Goal: Task Accomplishment & Management: Manage account settings

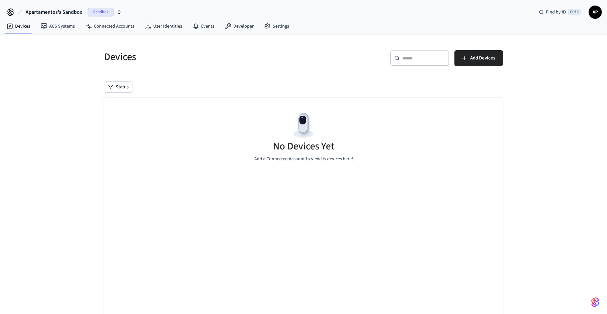
click at [122, 9] on button "Apartamentos's Sandbox Sandbox" at bounding box center [74, 12] width 100 height 14
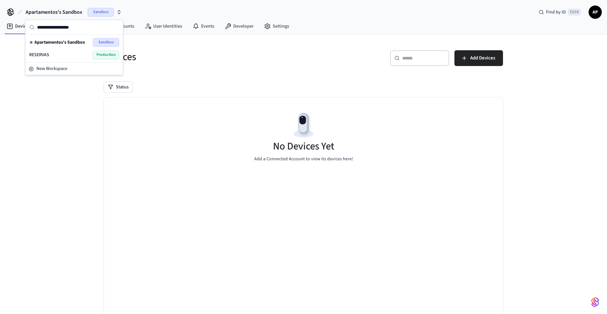
click at [102, 56] on span "Production" at bounding box center [106, 55] width 26 height 9
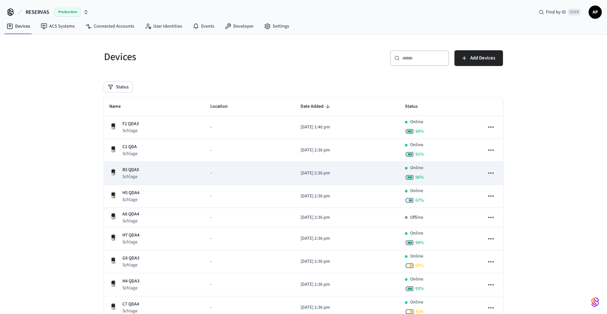
click at [136, 170] on p "B3 QDA5" at bounding box center [130, 169] width 17 height 7
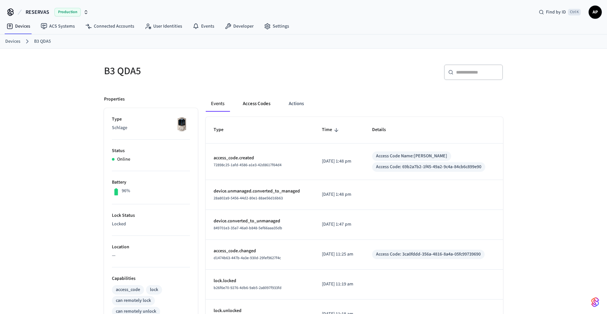
click at [267, 105] on button "Access Codes" at bounding box center [257, 104] width 38 height 16
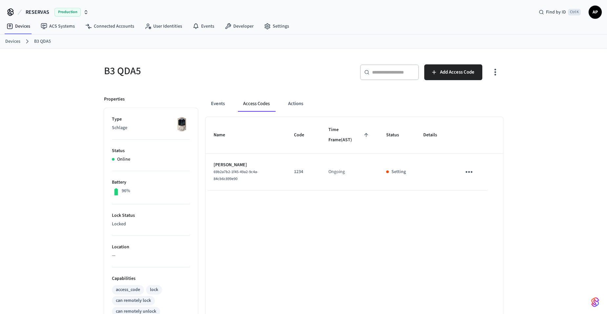
click at [10, 40] on link "Devices" at bounding box center [12, 41] width 15 height 7
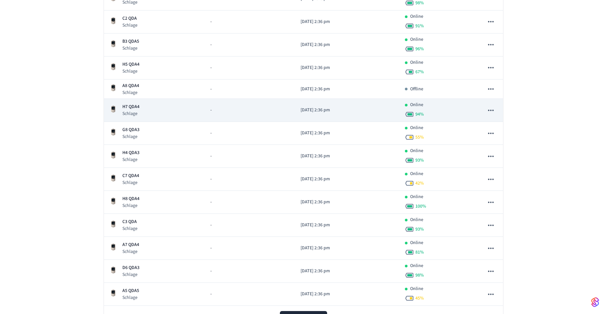
scroll to position [161, 0]
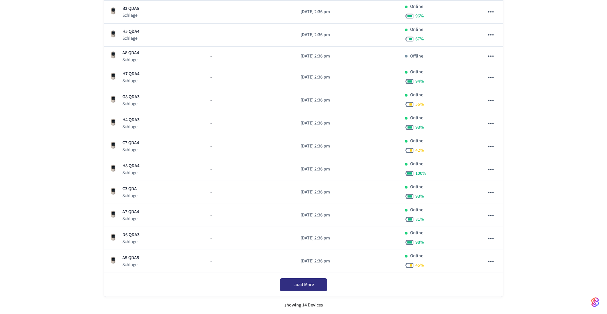
click at [296, 282] on span "Load More" at bounding box center [304, 284] width 21 height 7
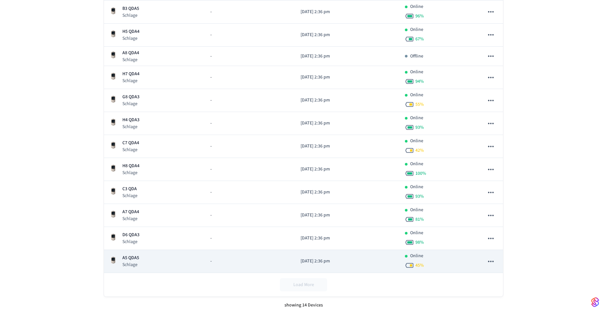
click at [183, 263] on div "A5 QDA5 Schlage" at bounding box center [154, 260] width 91 height 13
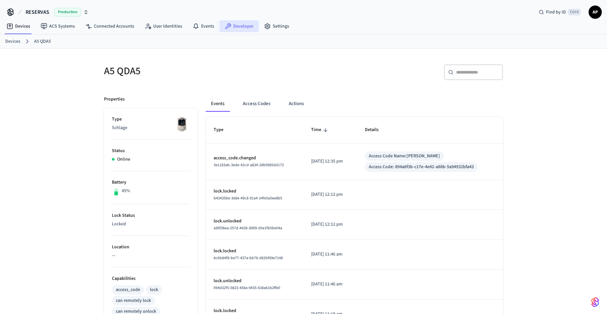
click at [232, 22] on link "Developer" at bounding box center [239, 26] width 39 height 12
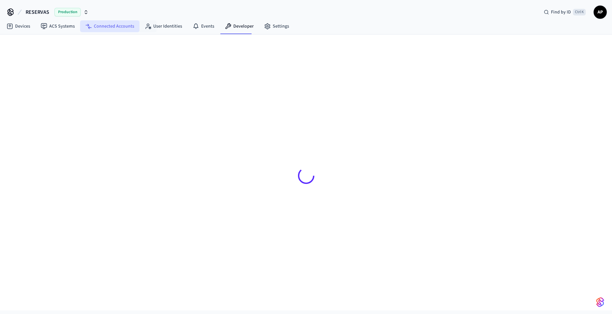
click at [122, 21] on link "Connected Accounts" at bounding box center [109, 26] width 59 height 12
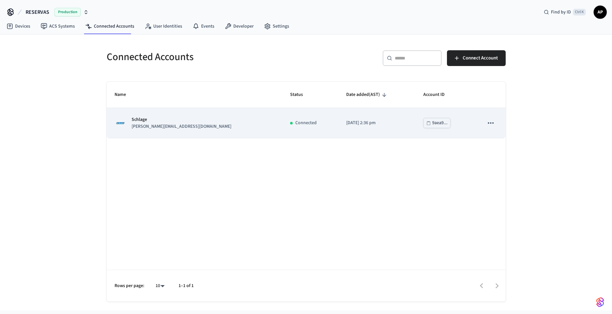
click at [296, 123] on p "Connected" at bounding box center [306, 123] width 21 height 7
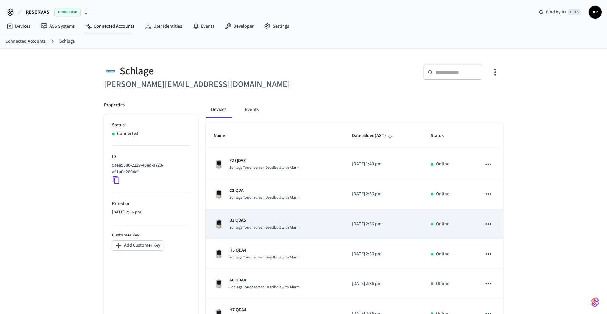
click at [285, 237] on td "B3 QDA5 Schlage Touchscreen Deadbolt with Alarm" at bounding box center [275, 224] width 139 height 30
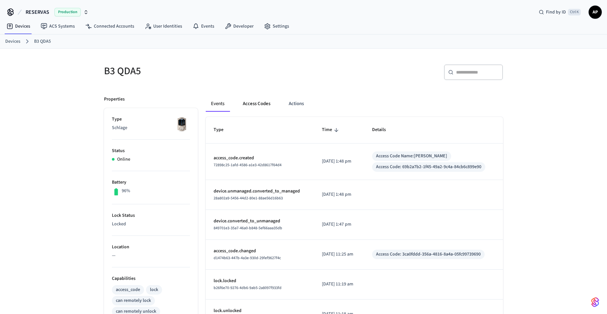
click at [262, 106] on button "Access Codes" at bounding box center [257, 104] width 38 height 16
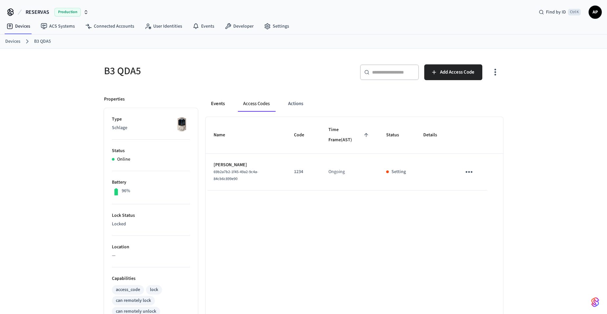
click at [224, 107] on button "Events" at bounding box center [218, 104] width 24 height 16
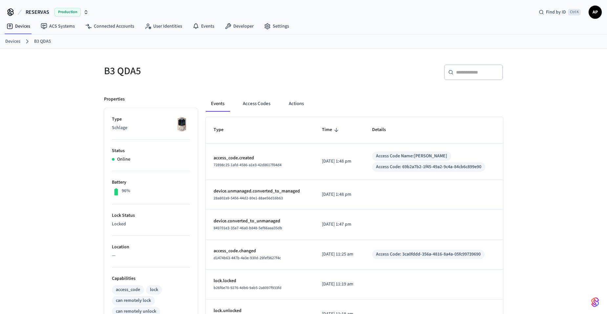
click at [16, 43] on link "Devices" at bounding box center [12, 41] width 15 height 7
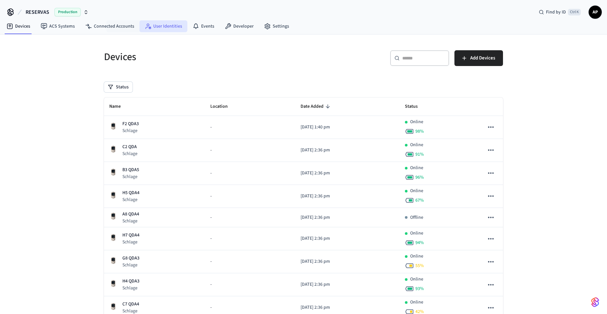
click at [171, 28] on link "User Identities" at bounding box center [164, 26] width 48 height 12
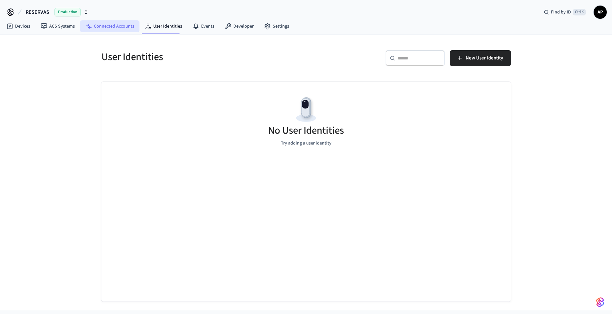
click at [103, 26] on link "Connected Accounts" at bounding box center [109, 26] width 59 height 12
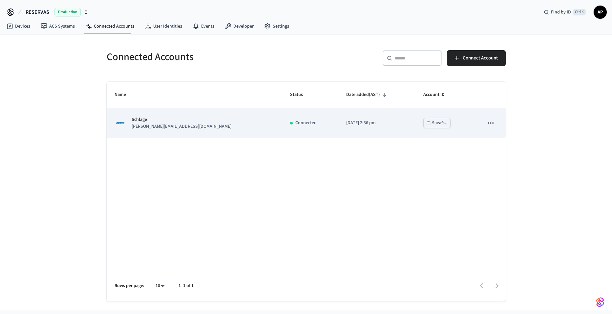
click at [179, 127] on p "pedro.gonzalezd96@gmail.com" at bounding box center [182, 126] width 100 height 7
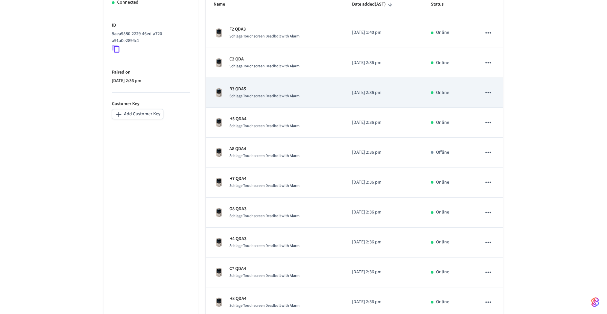
scroll to position [166, 0]
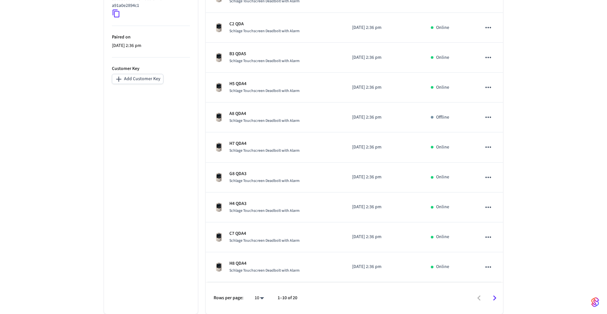
click at [493, 297] on icon "Go to next page" at bounding box center [495, 298] width 10 height 10
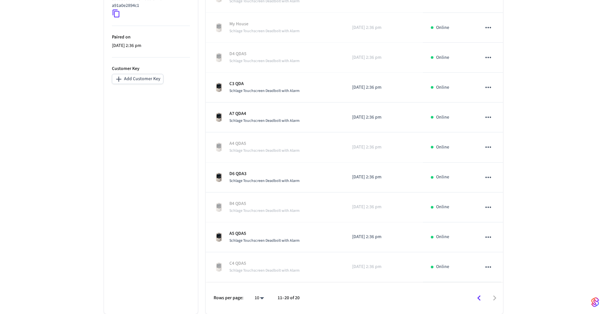
click at [262, 299] on body "RESERVAS Production Find by ID Ctrl K AP Devices ACS Systems Connected Accounts…" at bounding box center [303, 74] width 607 height 480
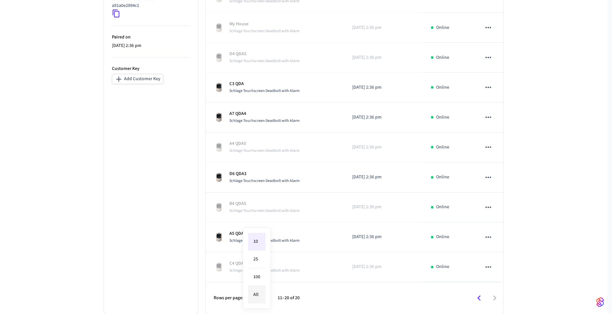
click at [261, 293] on li "All" at bounding box center [256, 294] width 17 height 17
type input "**"
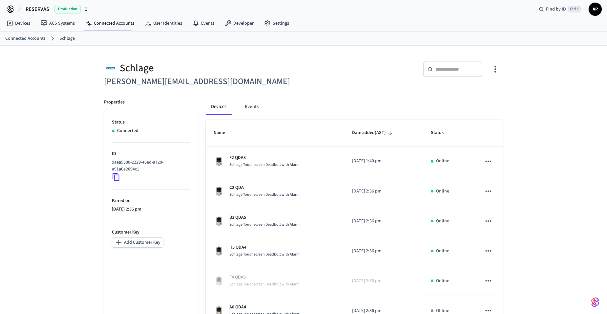
scroll to position [0, 0]
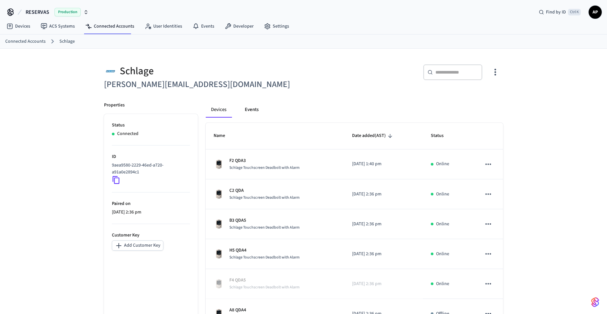
click at [250, 112] on button "Events" at bounding box center [252, 110] width 24 height 16
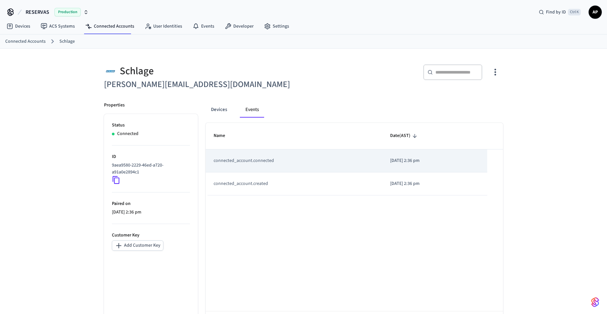
click at [254, 161] on td "connected_account.connected" at bounding box center [294, 160] width 177 height 23
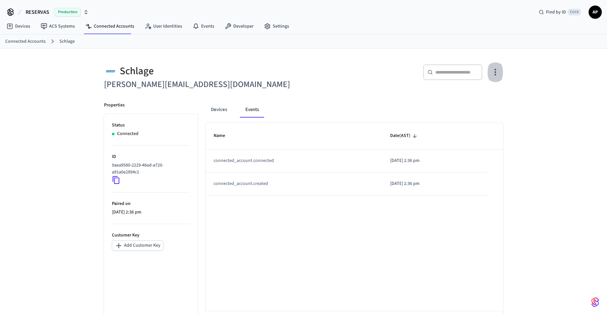
click at [492, 70] on icon "button" at bounding box center [496, 72] width 10 height 10
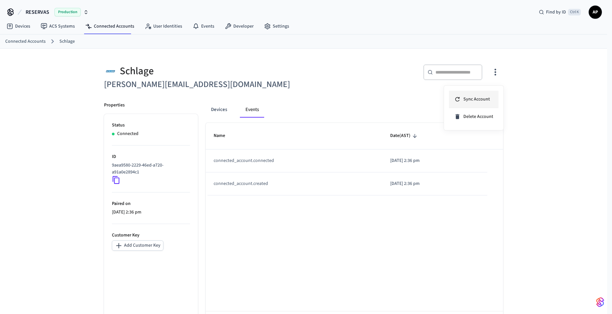
click at [476, 99] on span "Sync Account" at bounding box center [477, 99] width 27 height 7
click at [215, 109] on div at bounding box center [306, 157] width 612 height 314
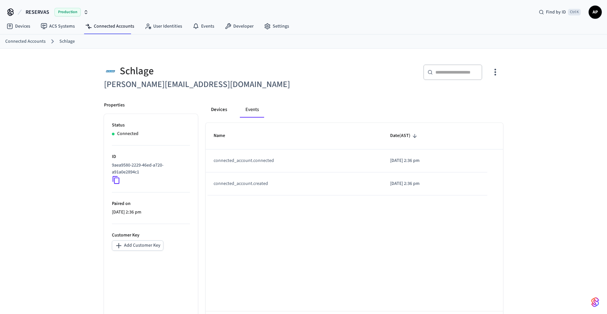
click at [216, 109] on button "Devices" at bounding box center [219, 110] width 27 height 16
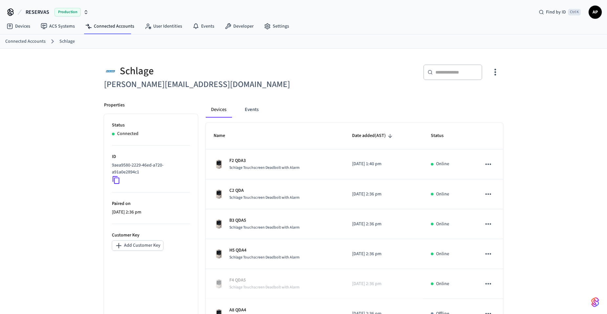
click at [7, 39] on link "Connected Accounts" at bounding box center [25, 41] width 40 height 7
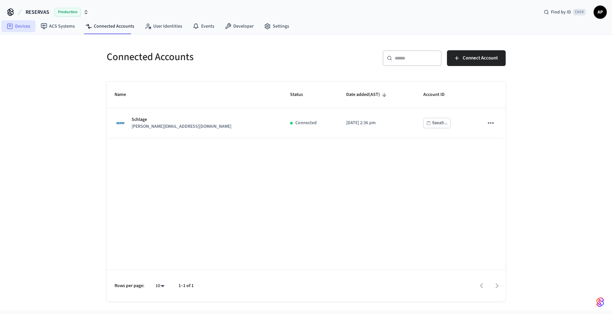
click at [23, 23] on link "Devices" at bounding box center [18, 26] width 34 height 12
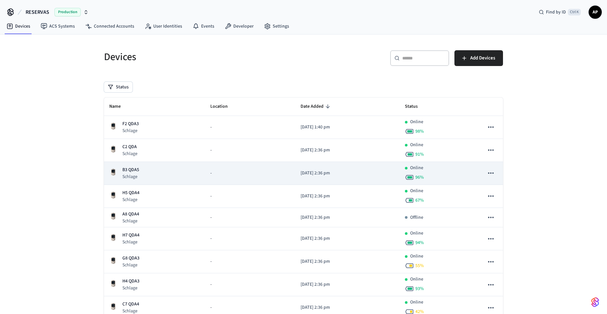
click at [136, 165] on td "B3 QDA5 Schlage" at bounding box center [154, 173] width 101 height 23
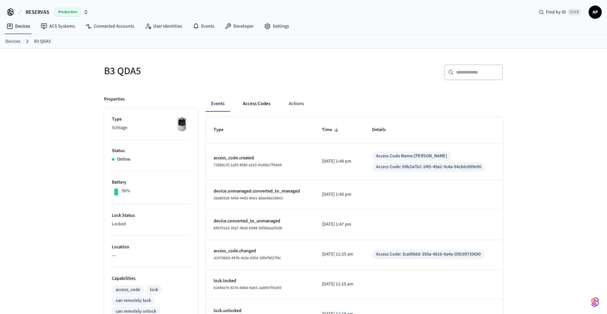
click at [265, 99] on button "Access Codes" at bounding box center [257, 104] width 38 height 16
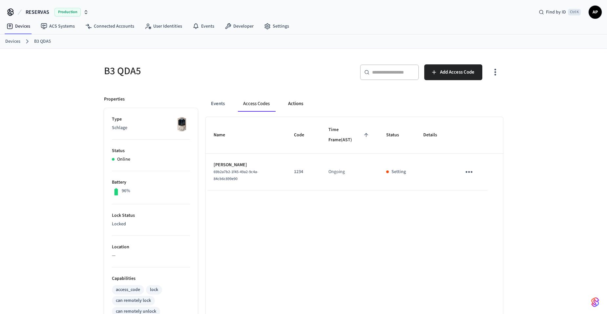
click at [291, 101] on button "Actions" at bounding box center [296, 104] width 26 height 16
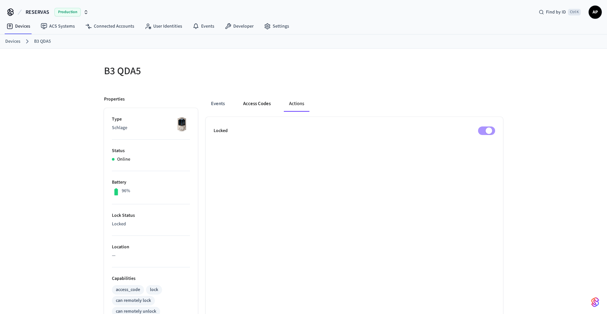
click at [258, 104] on button "Access Codes" at bounding box center [257, 104] width 38 height 16
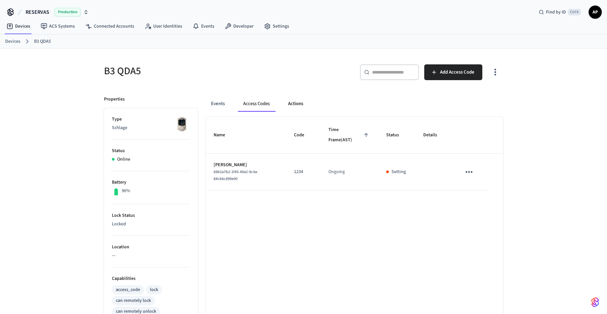
click at [290, 101] on button "Actions" at bounding box center [296, 104] width 26 height 16
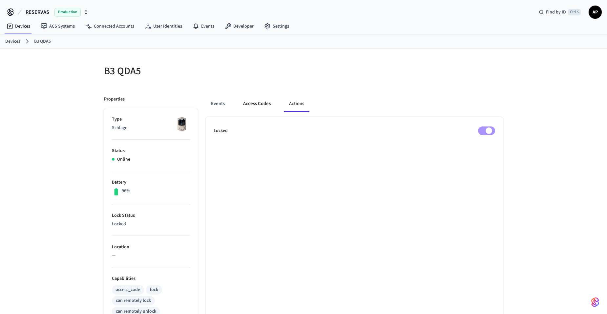
click at [249, 101] on button "Access Codes" at bounding box center [257, 104] width 38 height 16
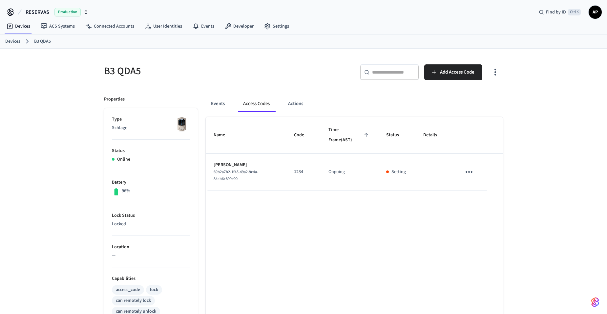
click at [15, 39] on link "Devices" at bounding box center [12, 41] width 15 height 7
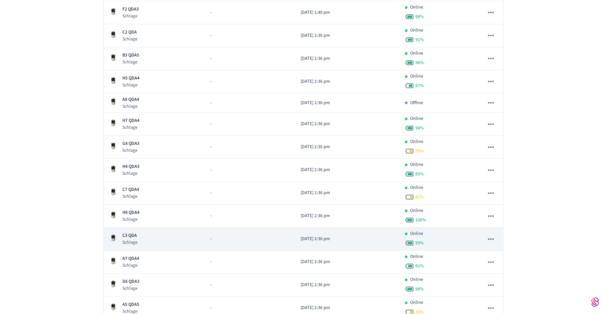
scroll to position [161, 0]
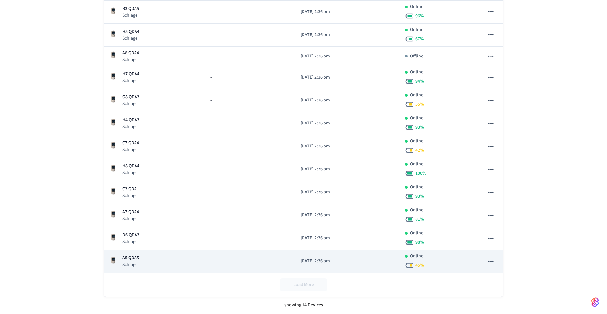
click at [493, 260] on icon "sticky table" at bounding box center [491, 261] width 9 height 9
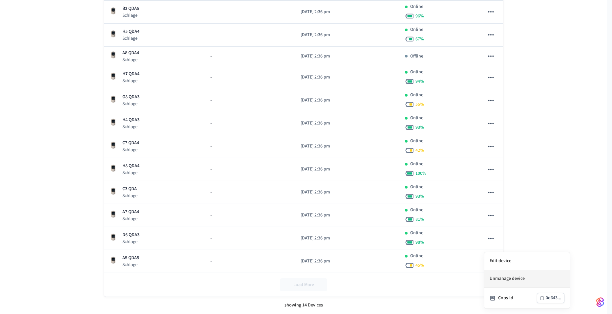
click at [507, 276] on li "Unmanage device" at bounding box center [527, 279] width 85 height 18
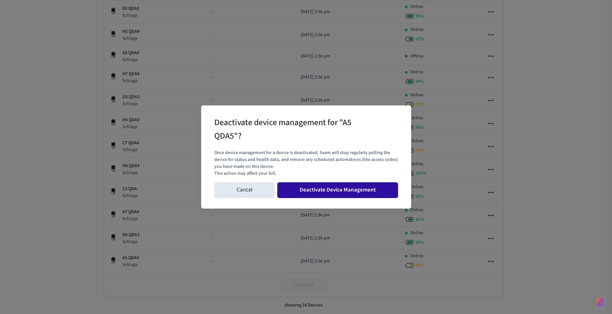
click at [386, 196] on button "Deactivate Device Management" at bounding box center [337, 190] width 121 height 16
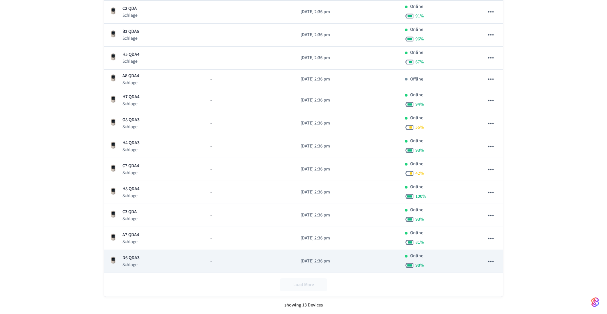
scroll to position [138, 0]
click at [493, 262] on icon "sticky table" at bounding box center [491, 260] width 6 height 1
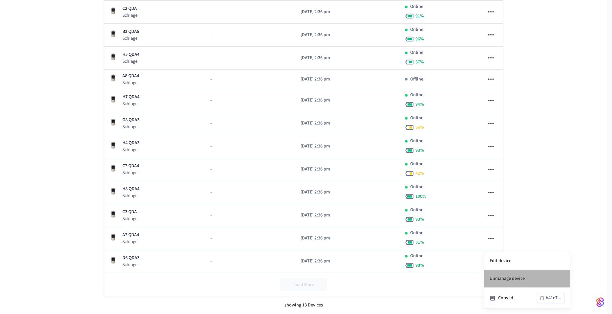
click at [504, 279] on li "Unmanage device" at bounding box center [527, 279] width 85 height 18
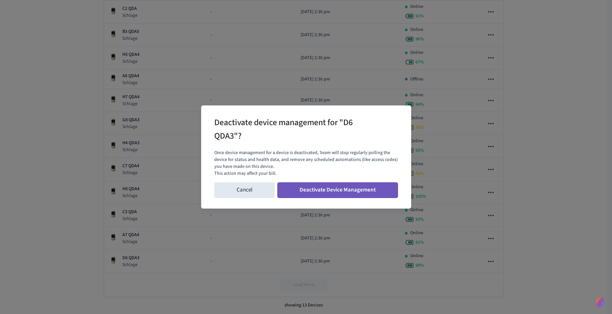
click at [380, 190] on button "Deactivate Device Management" at bounding box center [337, 190] width 121 height 16
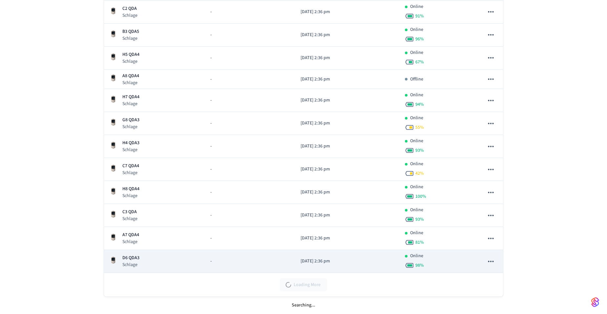
scroll to position [115, 0]
click at [492, 260] on icon "sticky table" at bounding box center [491, 261] width 9 height 9
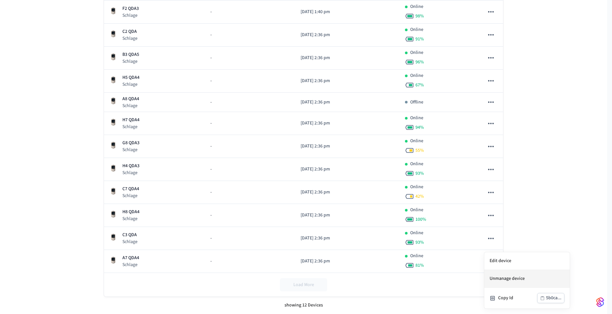
click at [501, 279] on li "Unmanage device" at bounding box center [527, 279] width 85 height 18
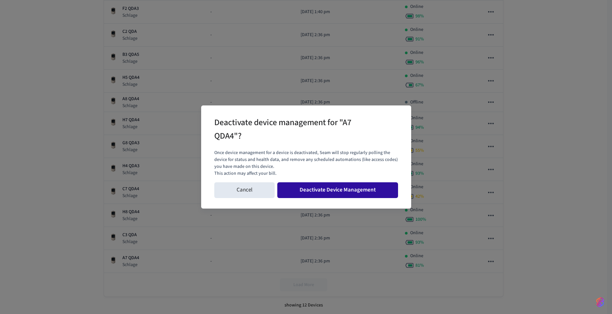
click at [376, 191] on button "Deactivate Device Management" at bounding box center [337, 190] width 121 height 16
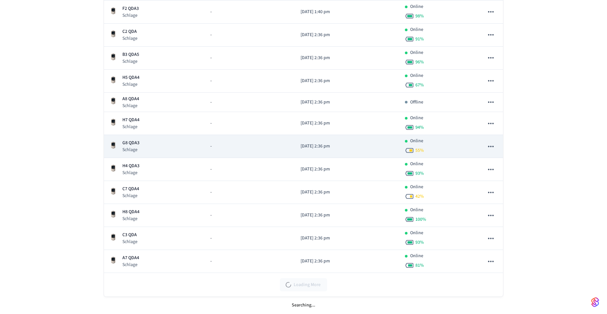
scroll to position [92, 0]
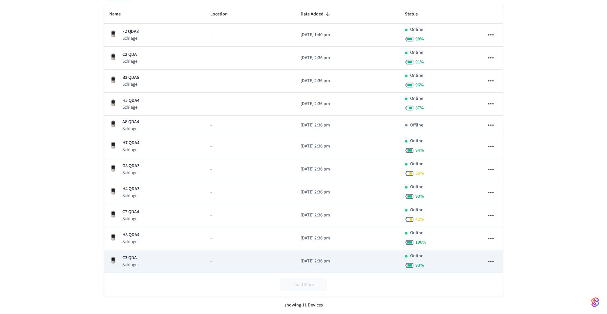
click at [492, 260] on icon "sticky table" at bounding box center [491, 261] width 9 height 9
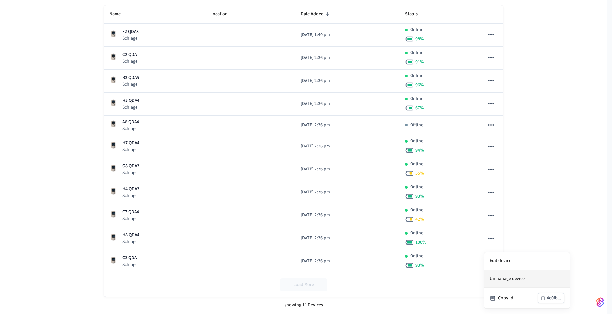
click at [513, 282] on li "Unmanage device" at bounding box center [527, 279] width 85 height 18
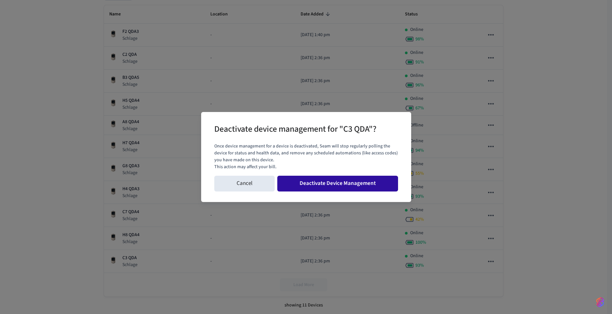
click at [360, 183] on button "Deactivate Device Management" at bounding box center [337, 184] width 121 height 16
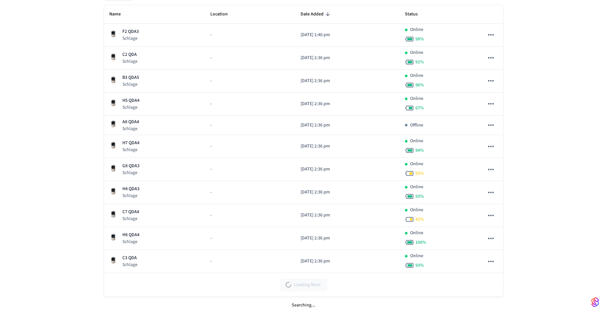
scroll to position [69, 0]
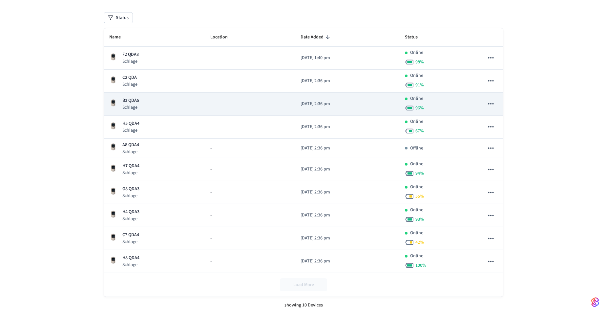
click at [128, 99] on p "B3 QDA5" at bounding box center [130, 100] width 17 height 7
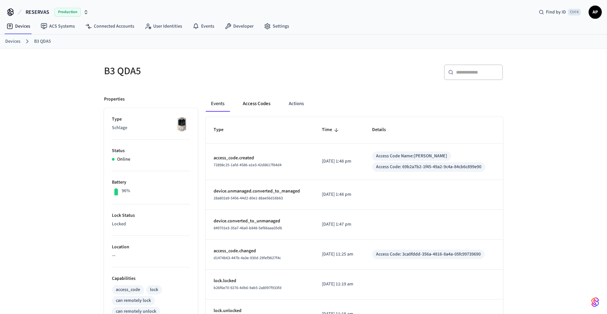
click at [262, 103] on button "Access Codes" at bounding box center [257, 104] width 38 height 16
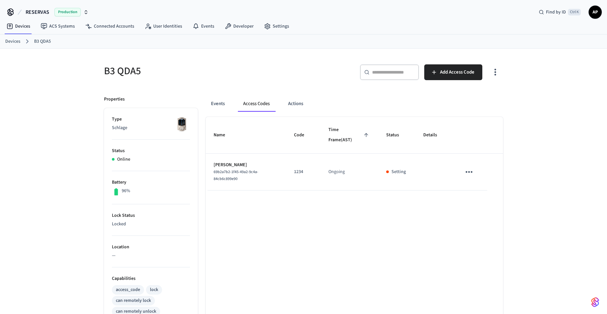
click at [474, 171] on icon "sticky table" at bounding box center [469, 172] width 10 height 10
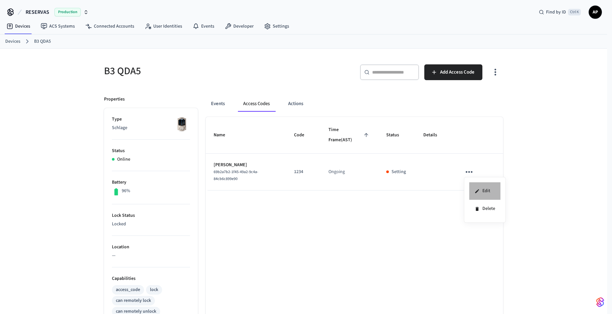
click at [479, 188] on li "Edit" at bounding box center [485, 191] width 31 height 18
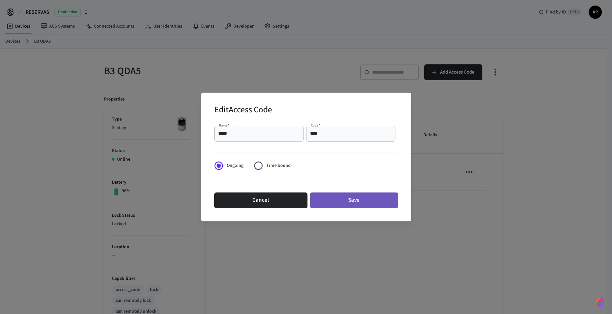
click at [335, 202] on button "Save" at bounding box center [354, 200] width 88 height 16
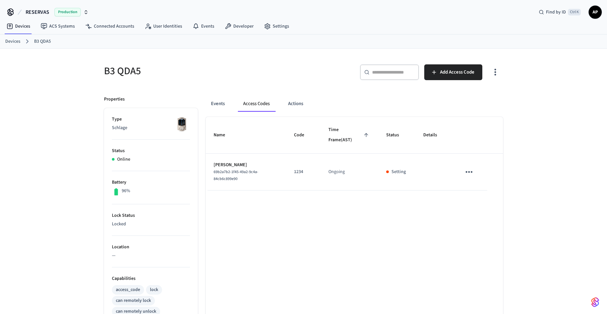
click at [15, 40] on link "Devices" at bounding box center [12, 41] width 15 height 7
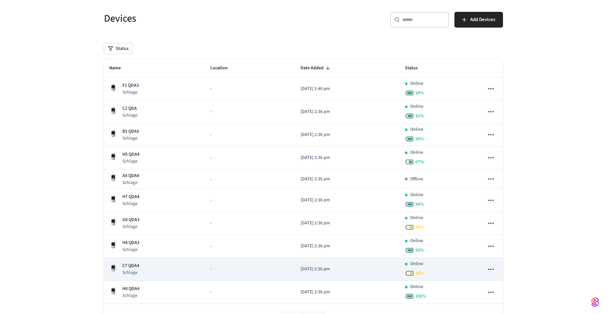
scroll to position [69, 0]
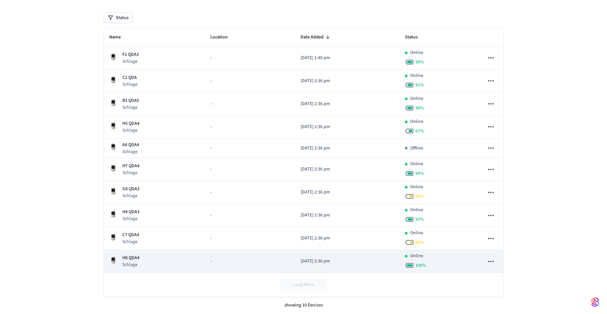
click at [491, 261] on icon "sticky table" at bounding box center [491, 260] width 6 height 1
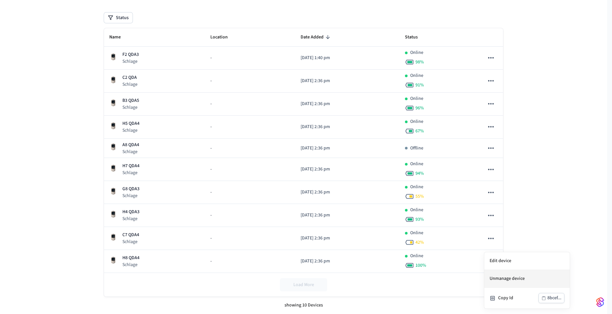
click at [506, 279] on li "Unmanage device" at bounding box center [527, 279] width 85 height 18
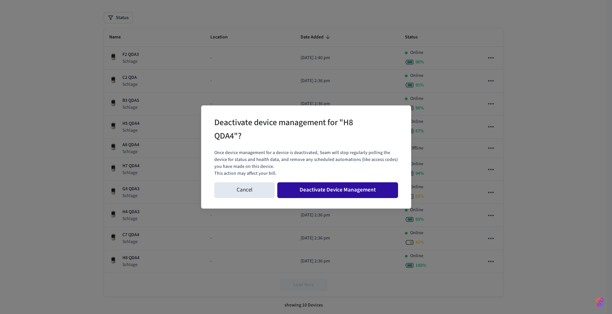
click at [320, 191] on button "Deactivate Device Management" at bounding box center [337, 190] width 121 height 16
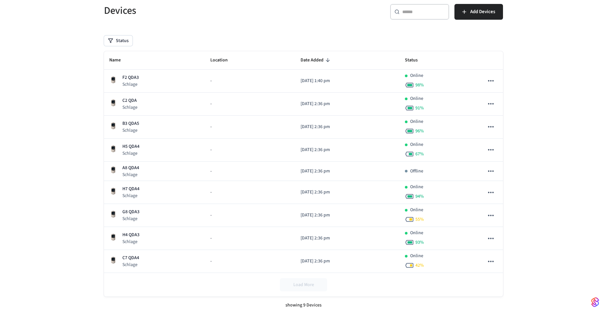
scroll to position [46, 0]
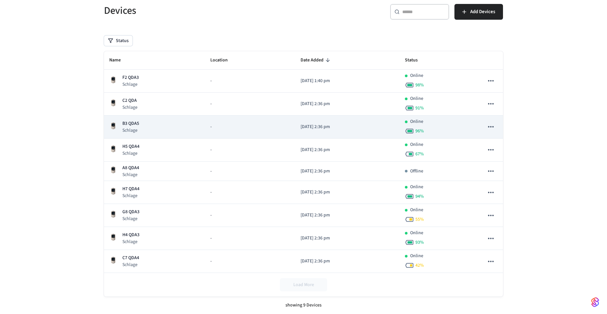
click at [132, 121] on p "B3 QDA5" at bounding box center [130, 123] width 17 height 7
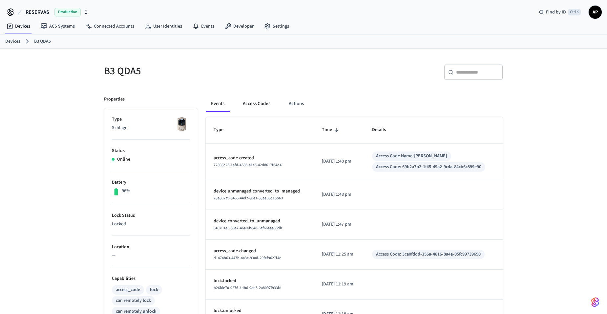
click at [262, 103] on button "Access Codes" at bounding box center [257, 104] width 38 height 16
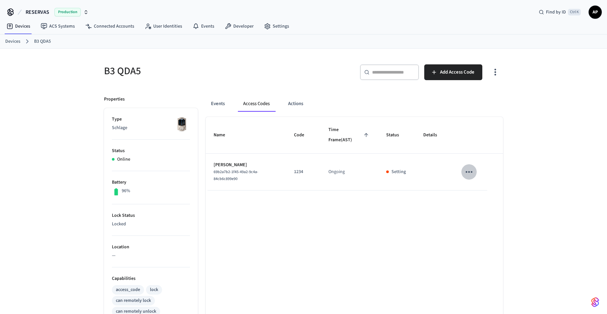
click at [472, 171] on icon "sticky table" at bounding box center [469, 172] width 7 height 2
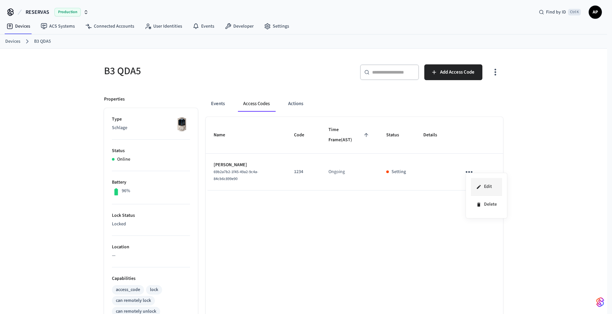
click at [476, 185] on li "Edit" at bounding box center [486, 187] width 31 height 18
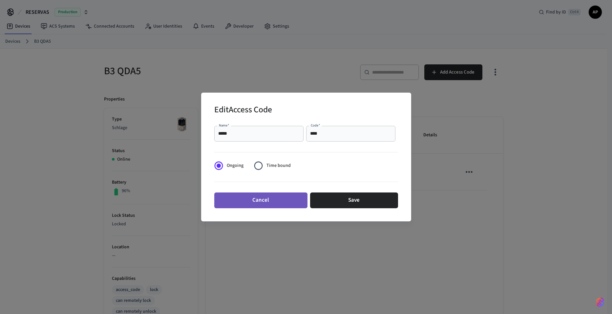
click at [248, 198] on button "Cancel" at bounding box center [260, 200] width 93 height 16
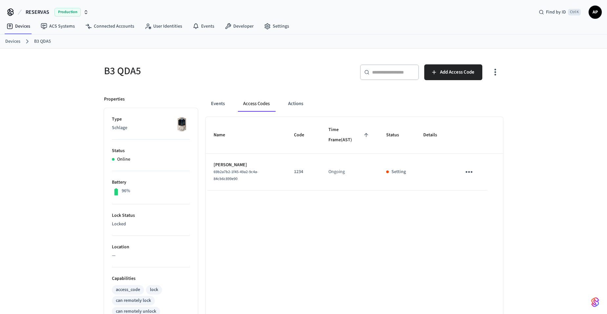
click at [10, 33] on div at bounding box center [18, 33] width 27 height 1
click at [10, 38] on link "Devices" at bounding box center [12, 41] width 15 height 7
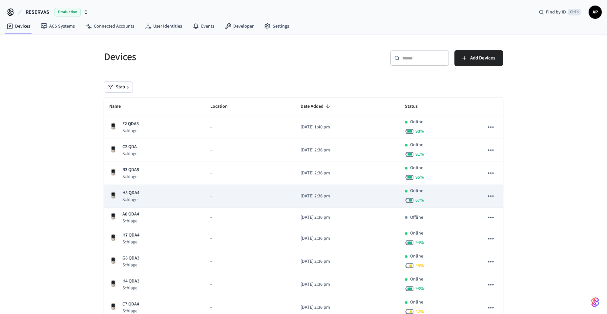
click at [133, 192] on p "H5 QDA4" at bounding box center [130, 192] width 17 height 7
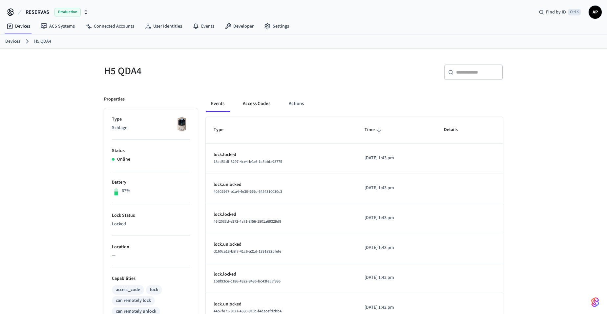
click at [256, 109] on button "Access Codes" at bounding box center [257, 104] width 38 height 16
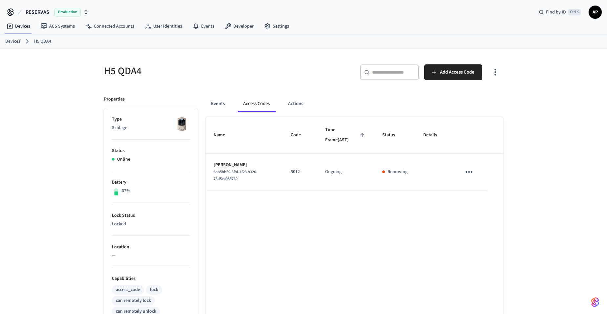
click at [471, 171] on icon "sticky table" at bounding box center [469, 172] width 10 height 10
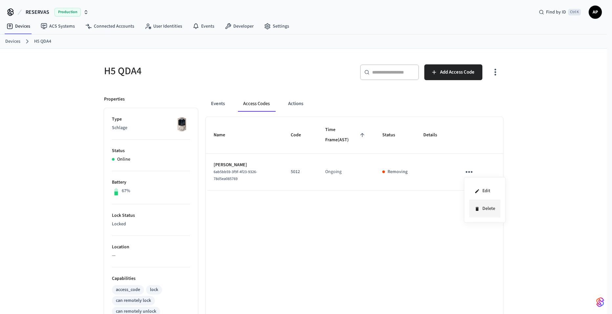
click at [482, 207] on li "Delete" at bounding box center [485, 208] width 31 height 17
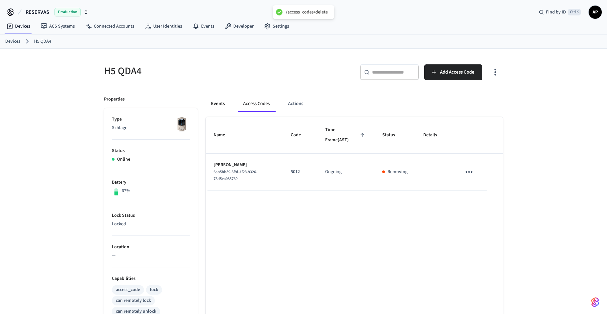
click at [215, 102] on button "Events" at bounding box center [218, 104] width 24 height 16
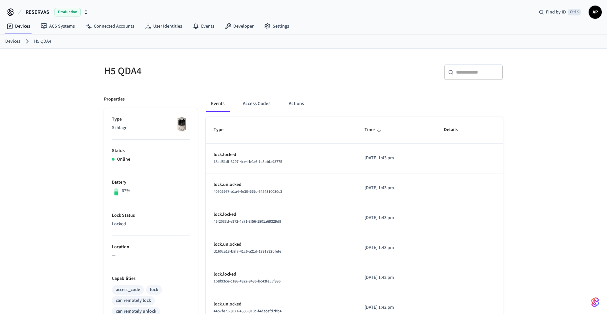
click at [5, 41] on div "Devices H5 QDA4" at bounding box center [303, 41] width 607 height 14
click at [15, 39] on link "Devices" at bounding box center [12, 41] width 15 height 7
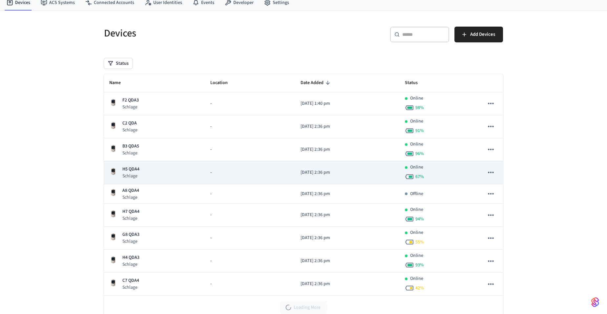
scroll to position [46, 0]
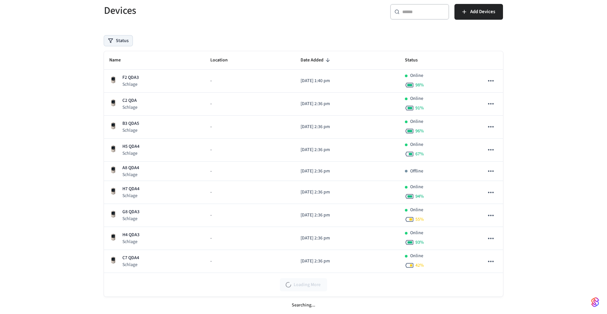
click at [117, 42] on button "Status" at bounding box center [118, 40] width 29 height 11
click at [134, 84] on label "Unmanaged" at bounding box center [146, 84] width 56 height 8
click at [114, 84] on button "Unmanaged" at bounding box center [110, 83] width 5 height 5
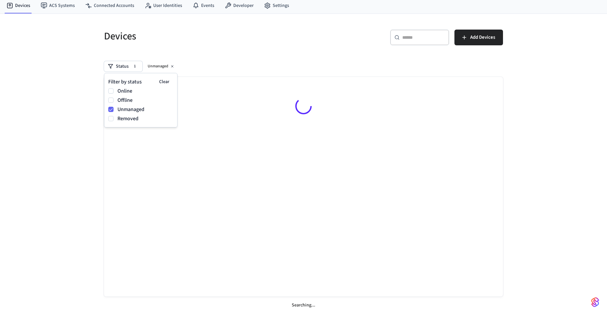
click at [248, 46] on div "Devices ​ ​ Add Devices Status 1 Unmanaged Searching..." at bounding box center [304, 168] width 410 height 292
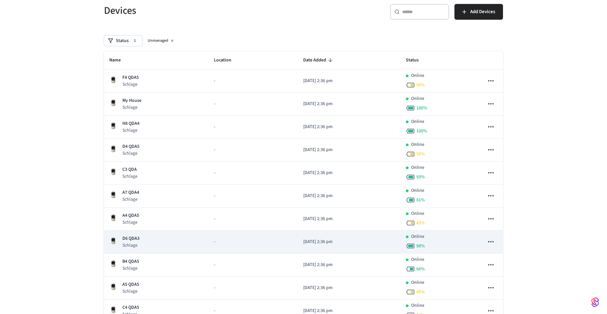
scroll to position [96, 0]
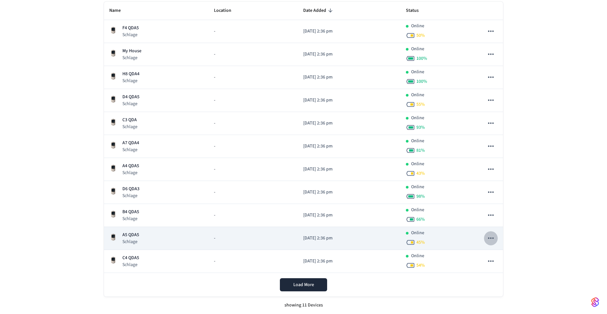
click at [495, 239] on icon "sticky table" at bounding box center [491, 238] width 9 height 9
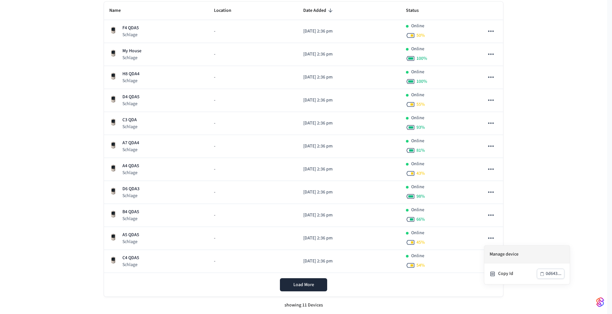
click at [496, 254] on li "Manage device" at bounding box center [527, 255] width 85 height 18
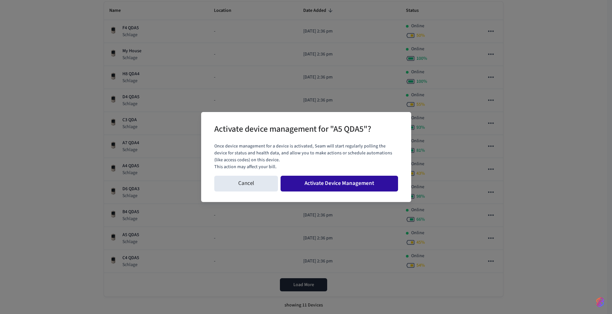
click at [337, 184] on button "Activate Device Management" at bounding box center [340, 184] width 118 height 16
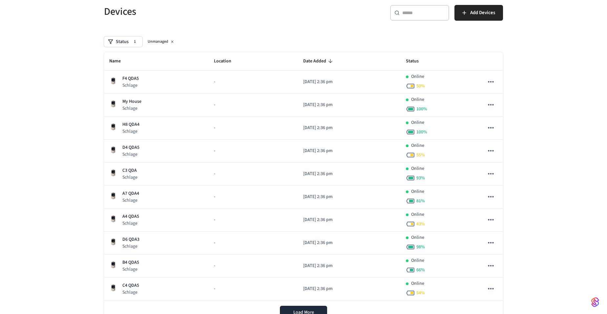
scroll to position [73, 0]
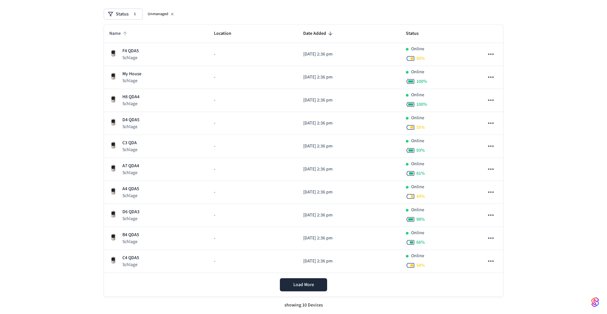
click at [121, 35] on span "Name" at bounding box center [119, 34] width 20 height 10
click at [121, 33] on span "Name" at bounding box center [119, 34] width 20 height 10
click at [171, 14] on icon at bounding box center [172, 14] width 2 height 2
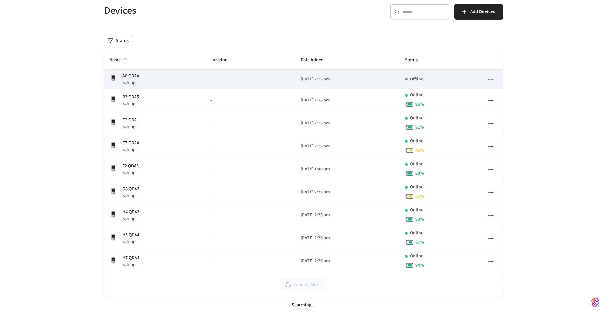
scroll to position [69, 0]
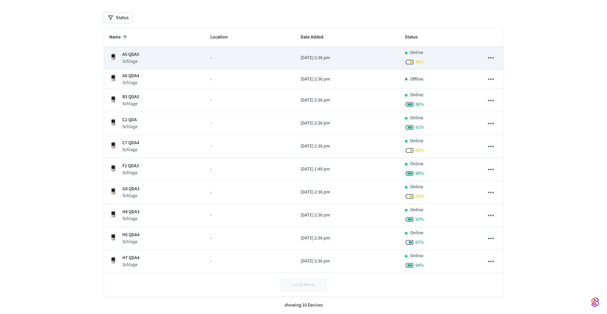
click at [135, 59] on p "Schlage" at bounding box center [130, 61] width 17 height 7
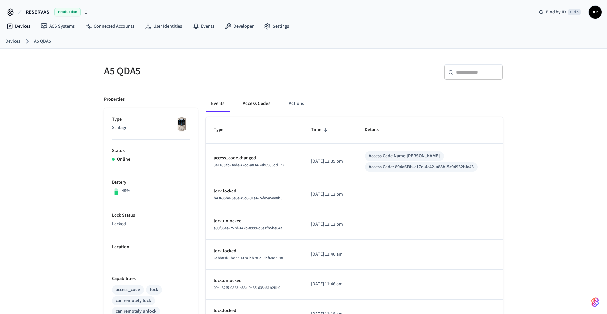
click at [261, 103] on button "Access Codes" at bounding box center [257, 104] width 38 height 16
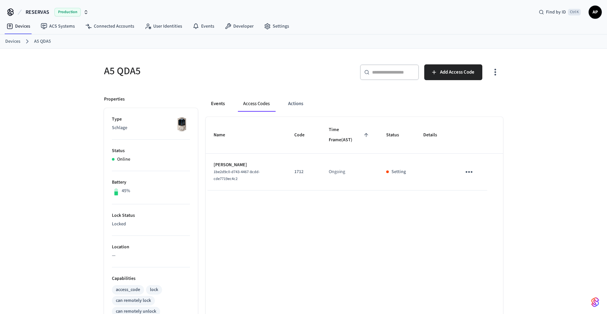
click at [217, 107] on button "Events" at bounding box center [218, 104] width 24 height 16
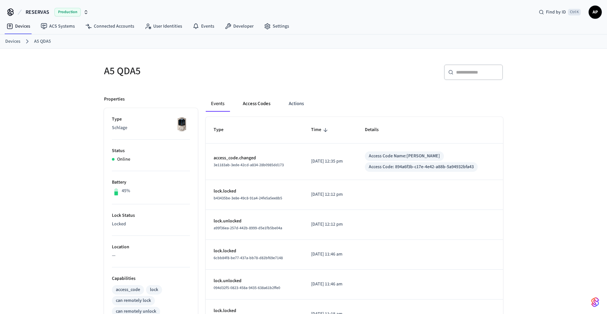
click at [256, 105] on button "Access Codes" at bounding box center [257, 104] width 38 height 16
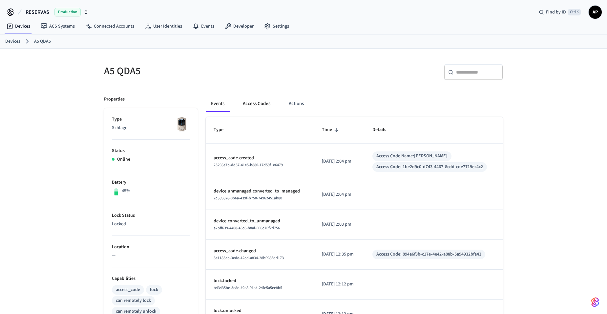
click at [256, 105] on button "Access Codes" at bounding box center [257, 104] width 38 height 16
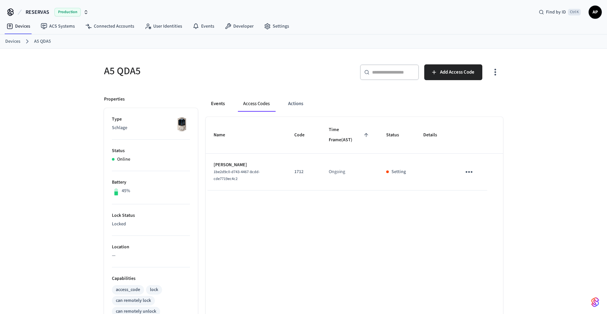
click at [213, 102] on button "Events" at bounding box center [218, 104] width 24 height 16
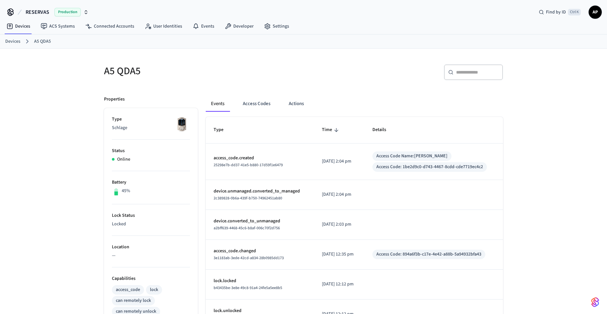
click at [18, 39] on link "Devices" at bounding box center [12, 41] width 15 height 7
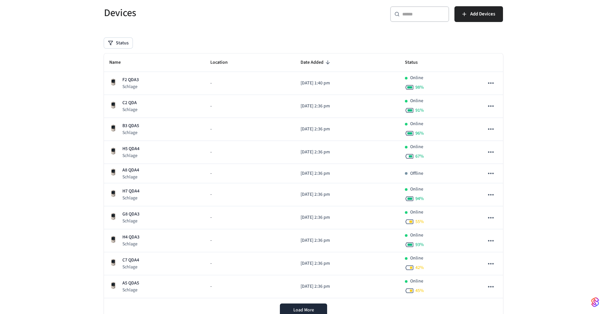
scroll to position [4, 0]
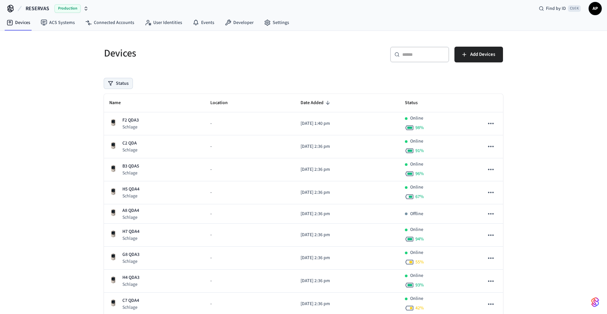
click at [123, 81] on button "Status" at bounding box center [118, 83] width 29 height 11
click at [135, 126] on label "Unmanaged" at bounding box center [146, 126] width 56 height 8
click at [114, 126] on button "Unmanaged" at bounding box center [110, 126] width 5 height 5
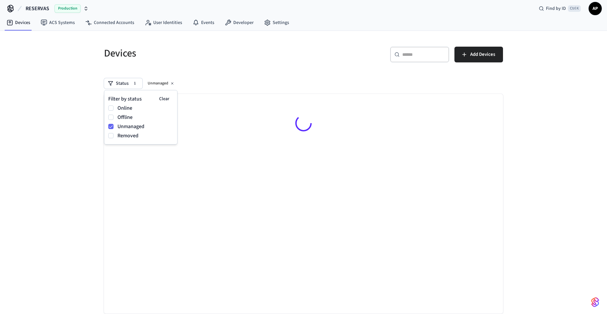
click at [235, 82] on div "Status 1 Unmanaged" at bounding box center [303, 83] width 399 height 11
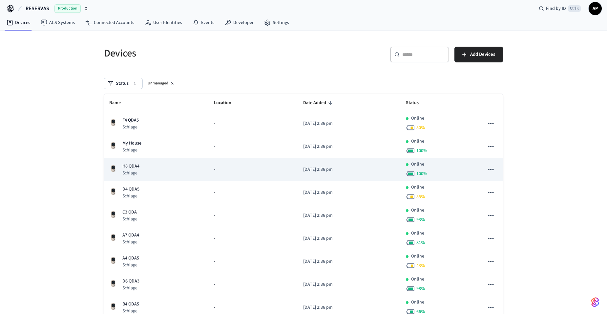
click at [491, 171] on icon "sticky table" at bounding box center [491, 169] width 9 height 9
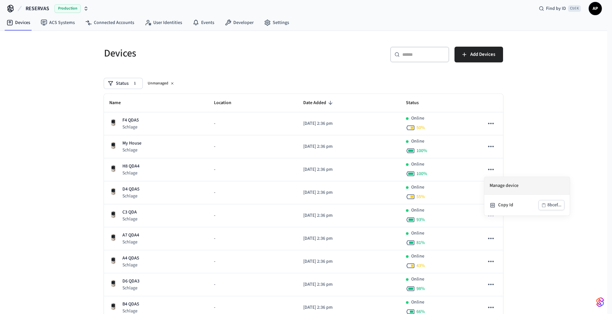
click at [496, 185] on li "Manage device" at bounding box center [527, 186] width 85 height 18
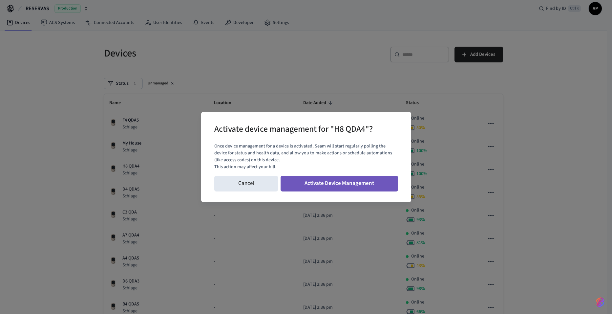
click at [365, 185] on button "Activate Device Management" at bounding box center [340, 184] width 118 height 16
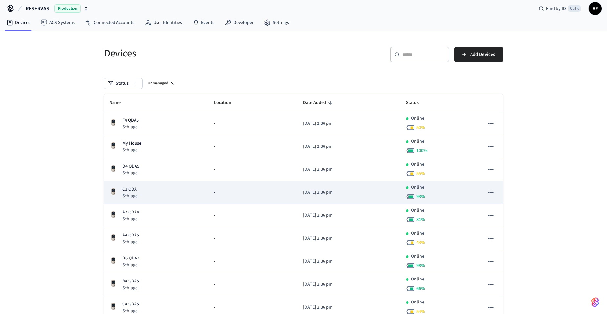
click at [495, 193] on icon "sticky table" at bounding box center [491, 192] width 9 height 9
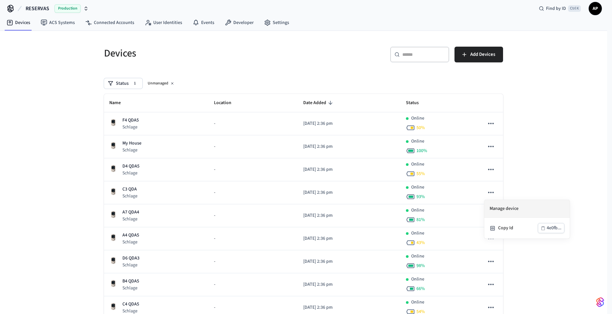
click at [495, 212] on li "Manage device" at bounding box center [527, 209] width 85 height 18
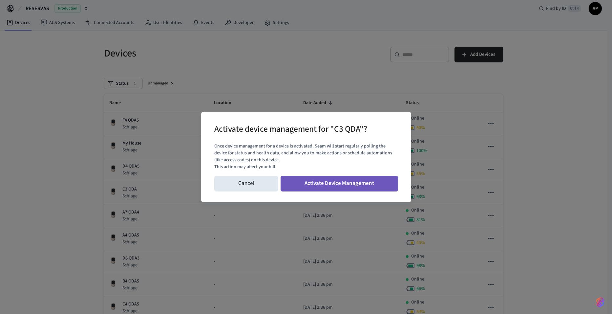
click at [351, 185] on button "Activate Device Management" at bounding box center [340, 184] width 118 height 16
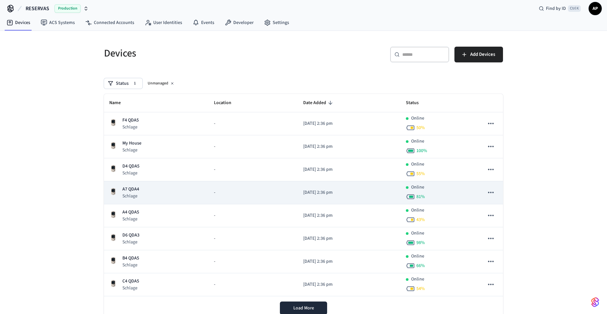
click at [494, 194] on icon "sticky table" at bounding box center [491, 192] width 9 height 9
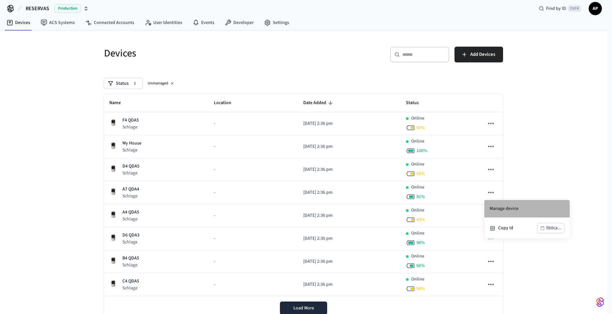
click at [503, 209] on li "Manage device" at bounding box center [527, 209] width 85 height 18
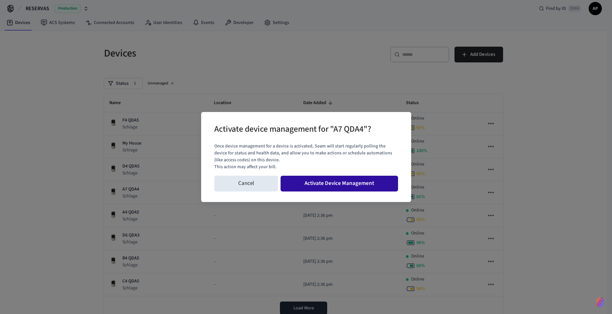
click at [373, 186] on button "Activate Device Management" at bounding box center [340, 184] width 118 height 16
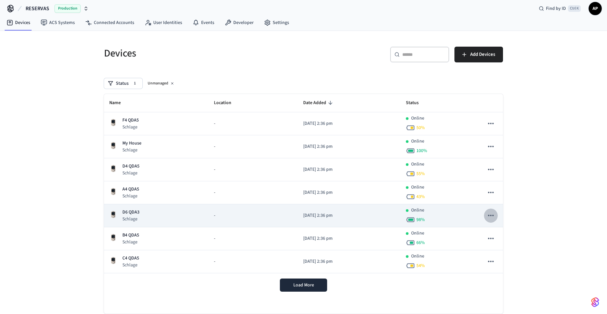
click at [493, 214] on icon "sticky table" at bounding box center [491, 215] width 9 height 9
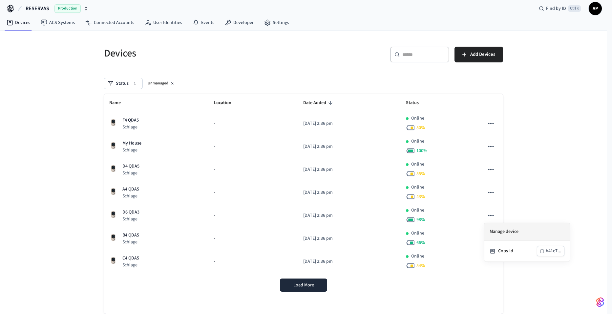
click at [499, 230] on li "Manage device" at bounding box center [527, 232] width 85 height 18
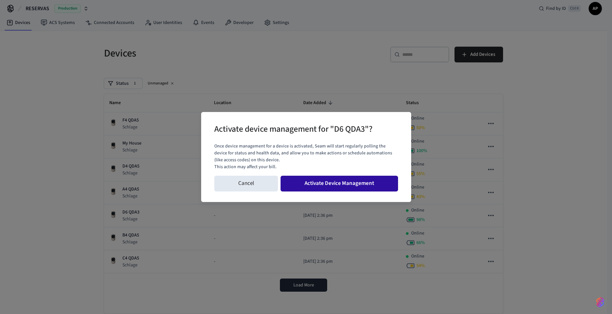
click at [377, 184] on button "Activate Device Management" at bounding box center [340, 184] width 118 height 16
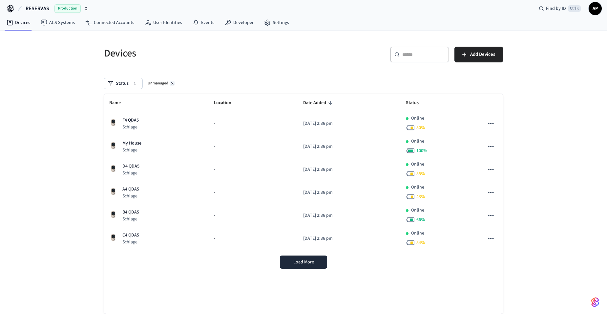
click at [172, 85] on icon at bounding box center [172, 83] width 4 height 4
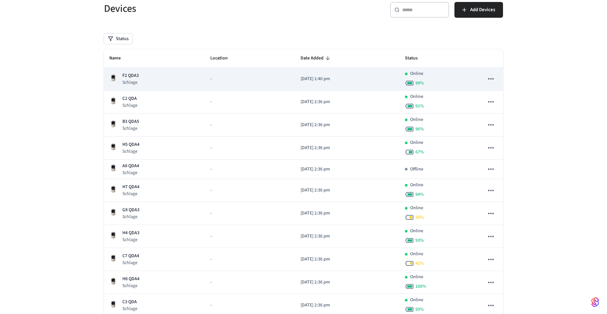
scroll to position [0, 0]
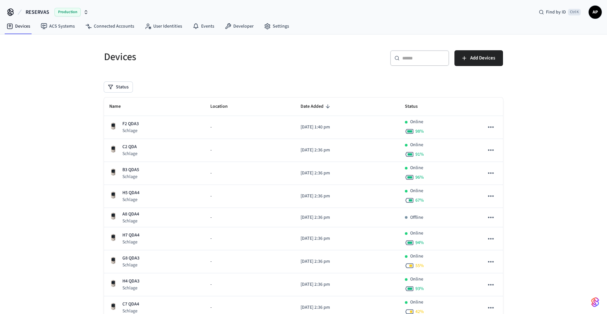
click at [127, 112] on th "Name" at bounding box center [154, 107] width 101 height 18
click at [125, 107] on icon "sticky table" at bounding box center [125, 106] width 6 height 6
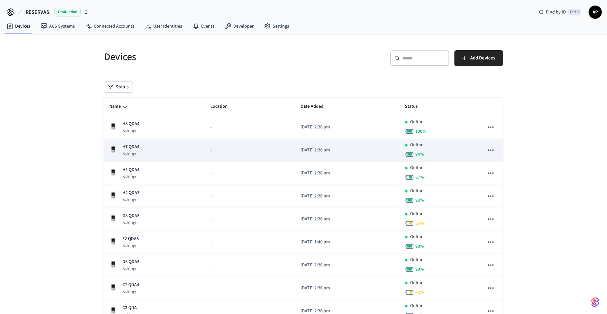
click at [139, 148] on p "H7 QDA4" at bounding box center [130, 146] width 17 height 7
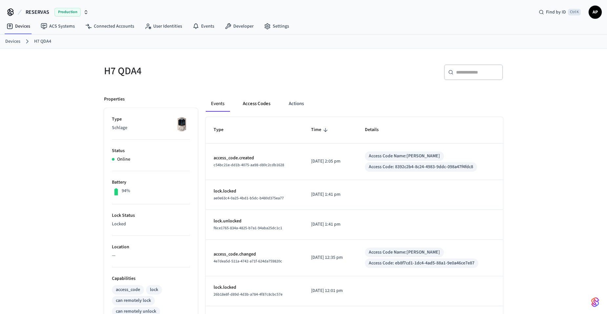
click at [256, 107] on button "Access Codes" at bounding box center [257, 104] width 38 height 16
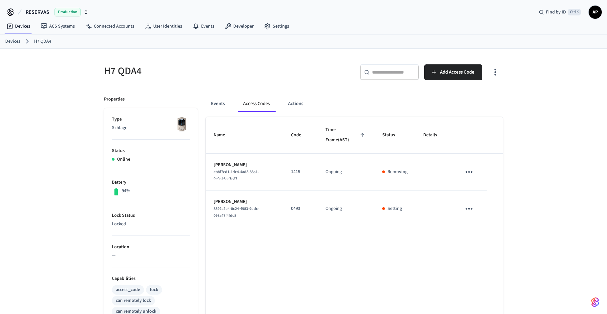
click at [473, 169] on icon "sticky table" at bounding box center [469, 172] width 10 height 10
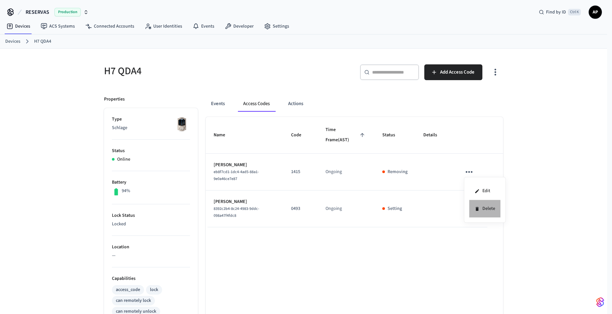
click at [478, 211] on icon at bounding box center [477, 208] width 5 height 5
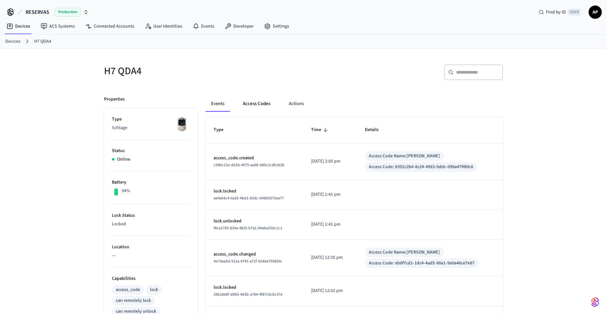
click at [247, 101] on button "Access Codes" at bounding box center [257, 104] width 38 height 16
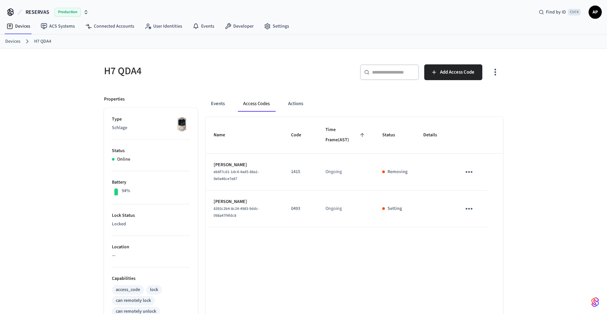
click at [19, 41] on link "Devices" at bounding box center [12, 41] width 15 height 7
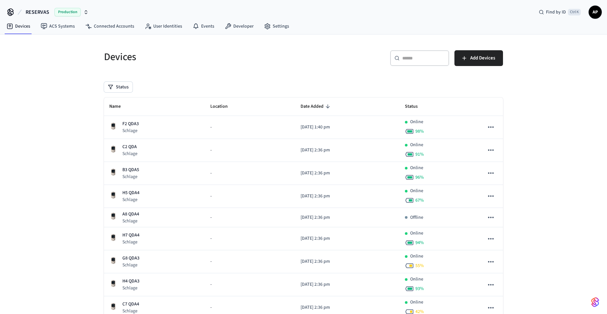
click at [144, 110] on th "Name" at bounding box center [154, 107] width 101 height 18
click at [127, 108] on icon "sticky table" at bounding box center [125, 106] width 6 height 6
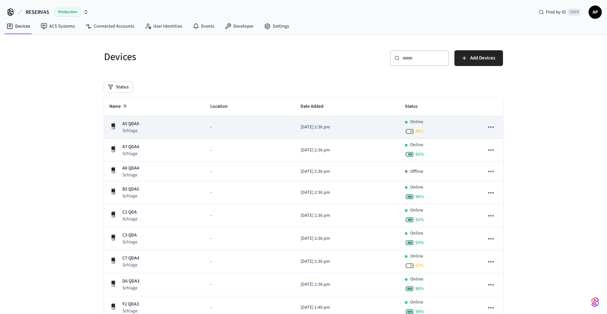
click at [131, 123] on p "A5 QDA5" at bounding box center [130, 124] width 17 height 7
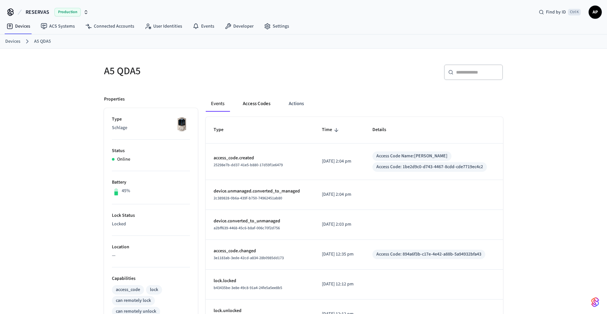
click at [252, 105] on button "Access Codes" at bounding box center [257, 104] width 38 height 16
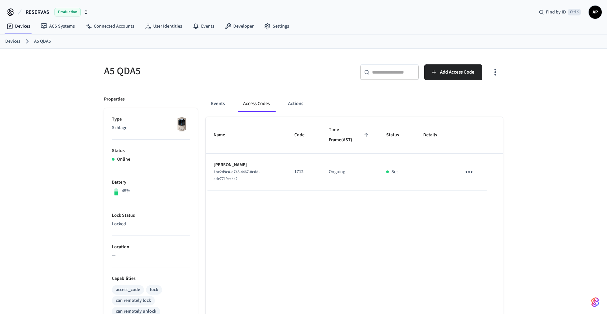
click at [17, 41] on link "Devices" at bounding box center [12, 41] width 15 height 7
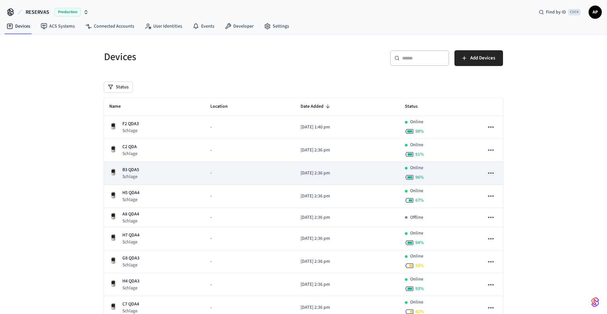
click at [141, 169] on div "B3 QDA5 Schlage" at bounding box center [154, 172] width 91 height 13
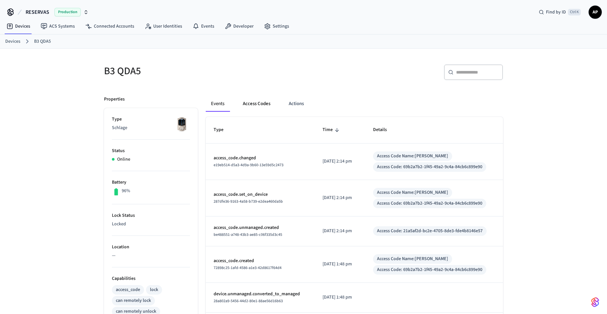
click at [261, 103] on button "Access Codes" at bounding box center [257, 104] width 38 height 16
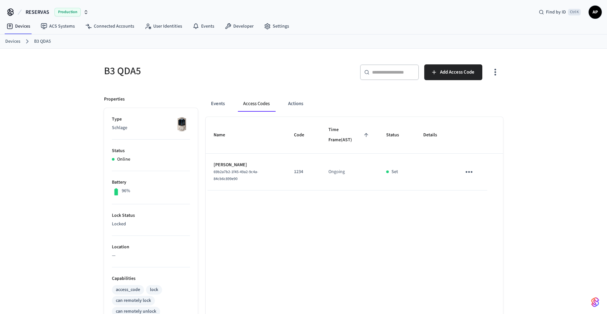
click at [467, 171] on icon "sticky table" at bounding box center [469, 172] width 10 height 10
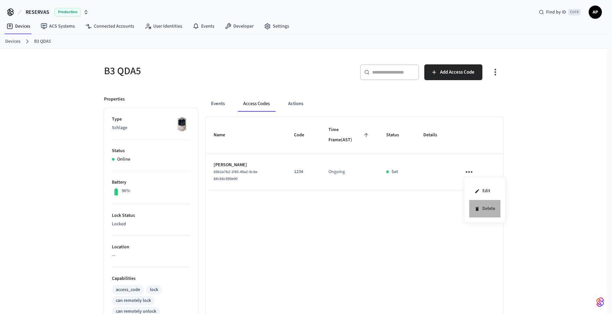
click at [479, 210] on icon at bounding box center [477, 208] width 5 height 5
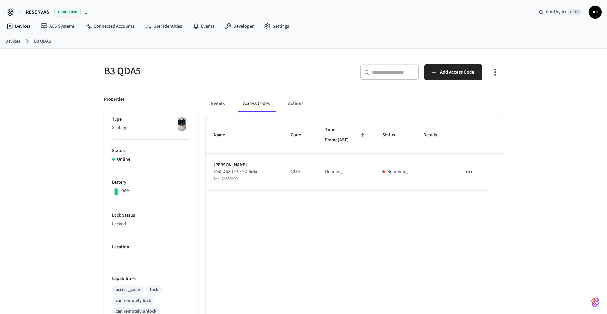
click at [10, 43] on link "Devices" at bounding box center [12, 41] width 15 height 7
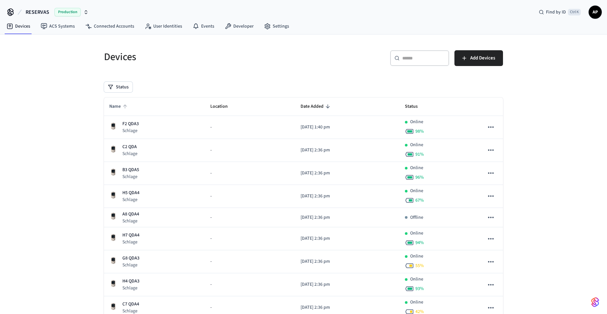
click at [117, 104] on span "Name" at bounding box center [119, 106] width 20 height 10
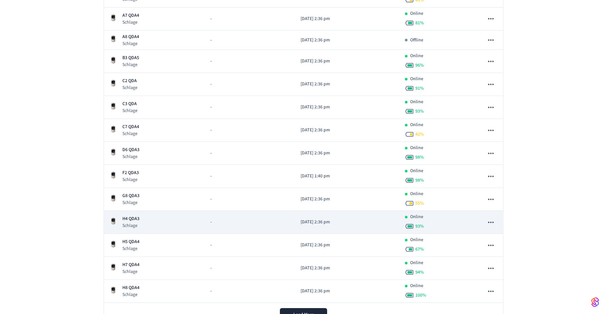
scroll to position [161, 0]
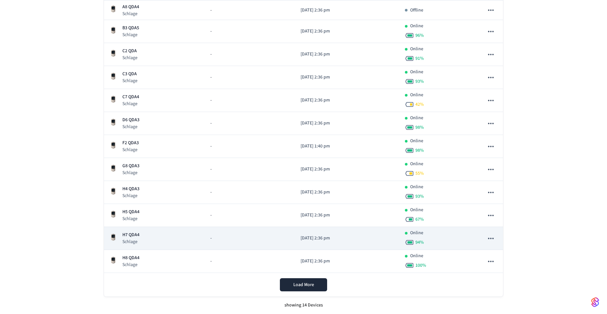
click at [136, 240] on p "Schlage" at bounding box center [130, 241] width 17 height 7
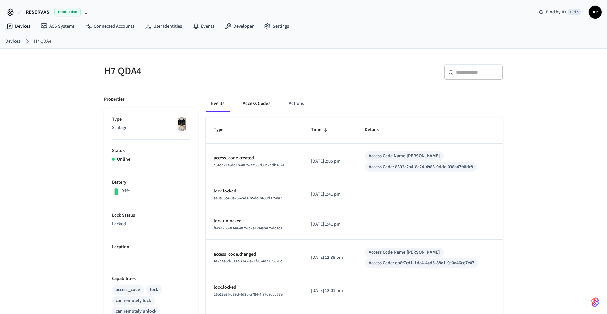
click at [253, 104] on button "Access Codes" at bounding box center [257, 104] width 38 height 16
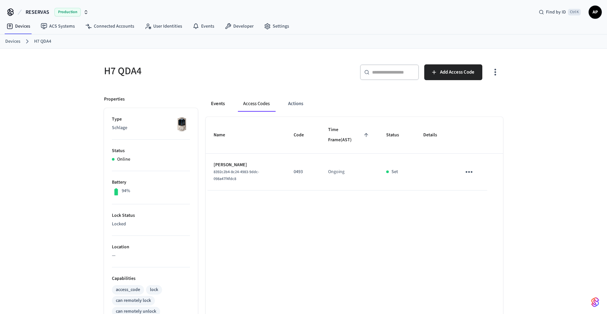
click at [213, 104] on button "Events" at bounding box center [218, 104] width 24 height 16
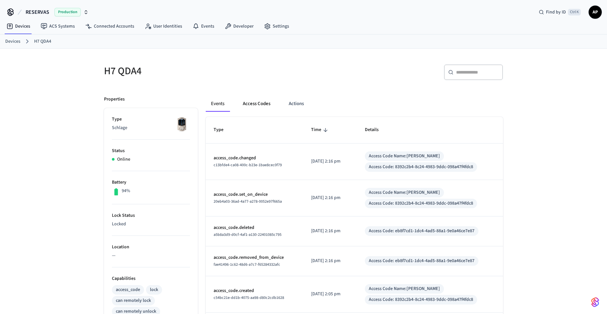
click at [258, 111] on button "Access Codes" at bounding box center [257, 104] width 38 height 16
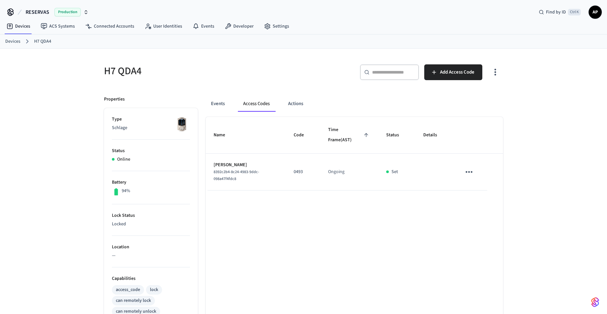
click at [12, 42] on link "Devices" at bounding box center [12, 41] width 15 height 7
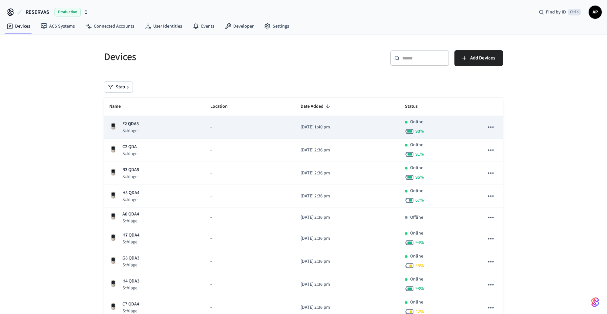
drag, startPoint x: 132, startPoint y: 145, endPoint x: 140, endPoint y: 132, distance: 15.1
click at [132, 145] on p "C2 QDA" at bounding box center [129, 146] width 15 height 7
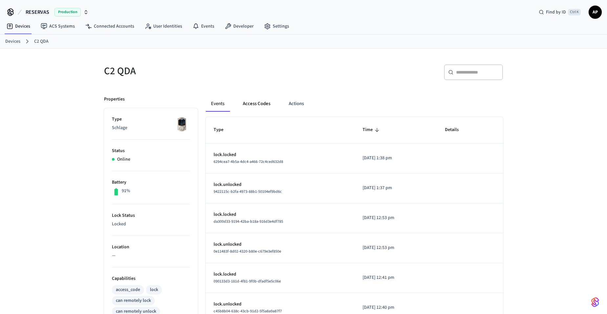
click at [255, 100] on button "Access Codes" at bounding box center [257, 104] width 38 height 16
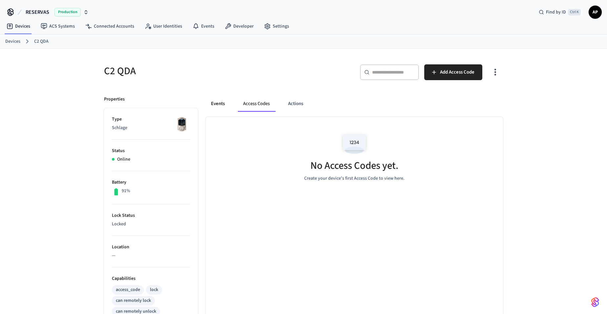
click at [216, 103] on button "Events" at bounding box center [218, 104] width 24 height 16
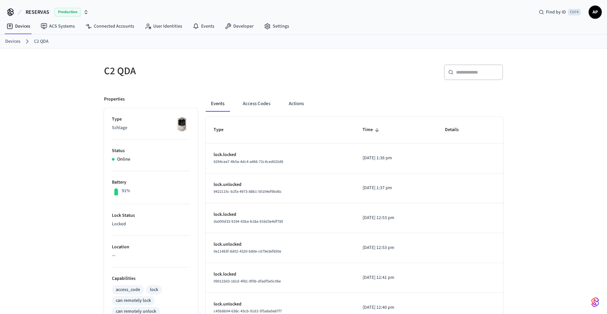
click at [19, 42] on link "Devices" at bounding box center [12, 41] width 15 height 7
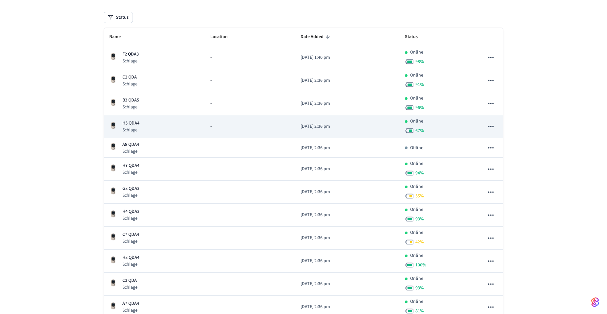
scroll to position [33, 0]
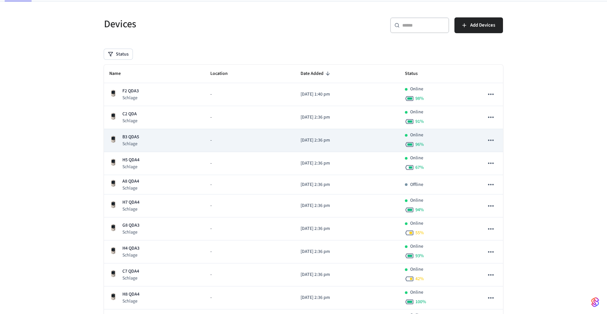
click at [133, 136] on p "B3 QDA5" at bounding box center [130, 137] width 17 height 7
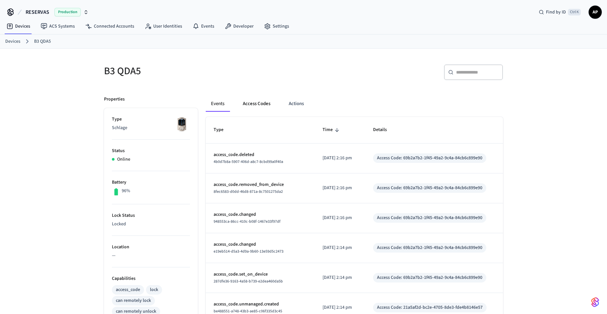
click at [256, 103] on button "Access Codes" at bounding box center [257, 104] width 38 height 16
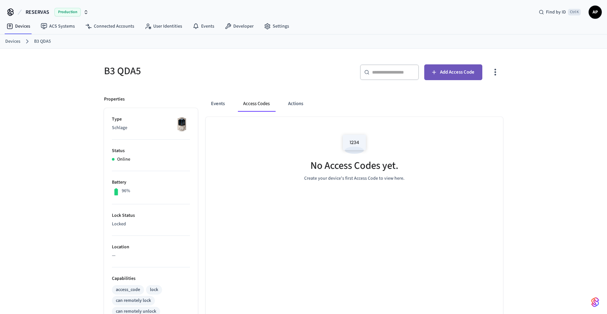
click at [464, 78] on button "Add Access Code" at bounding box center [454, 72] width 58 height 16
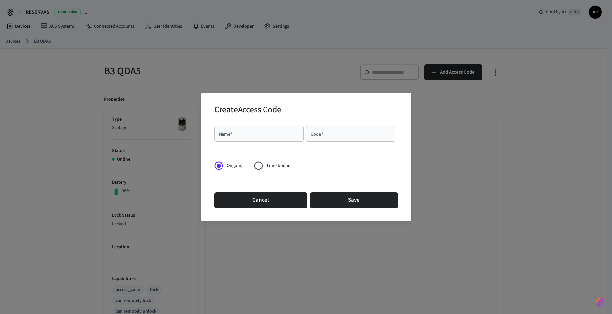
click at [272, 132] on input "Name   *" at bounding box center [258, 133] width 81 height 7
type input "******"
click at [309, 134] on div "Code   *" at bounding box center [350, 134] width 89 height 16
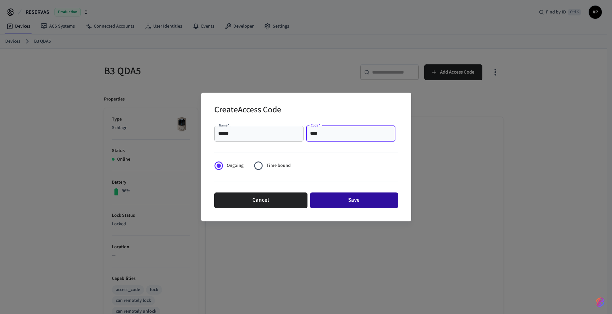
type input "****"
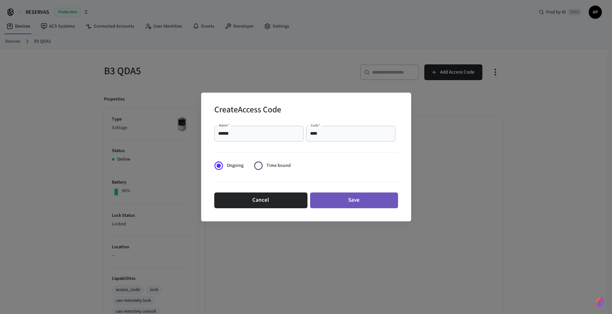
click at [341, 199] on button "Save" at bounding box center [354, 200] width 88 height 16
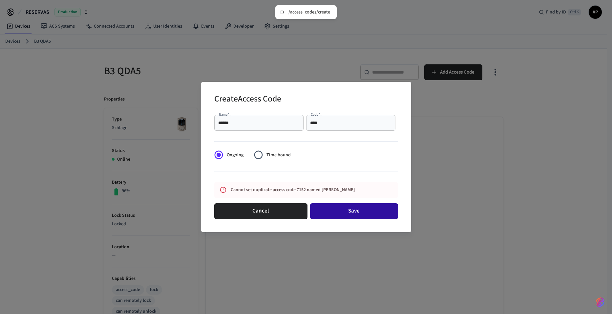
click at [337, 212] on button "Save" at bounding box center [354, 211] width 88 height 16
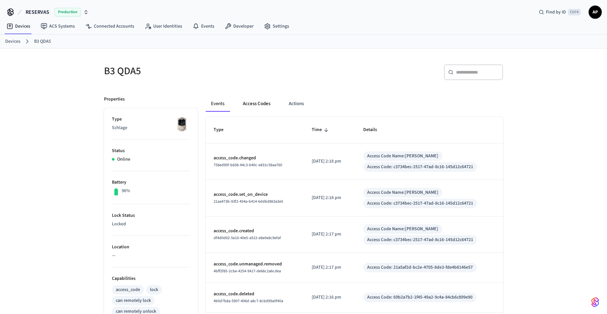
click at [255, 101] on button "Access Codes" at bounding box center [257, 104] width 38 height 16
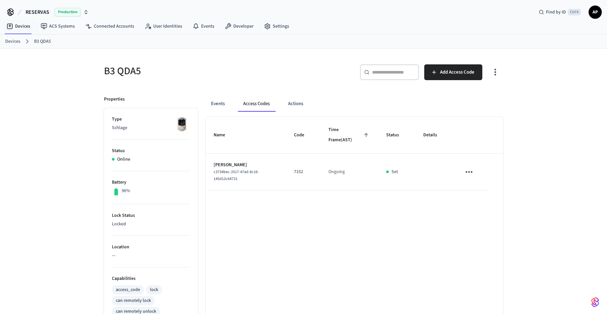
drag, startPoint x: 7, startPoint y: 48, endPoint x: 10, endPoint y: 44, distance: 4.9
click at [7, 48] on div "Devices B3 QDA5" at bounding box center [303, 41] width 607 height 14
click at [12, 43] on link "Devices" at bounding box center [12, 41] width 15 height 7
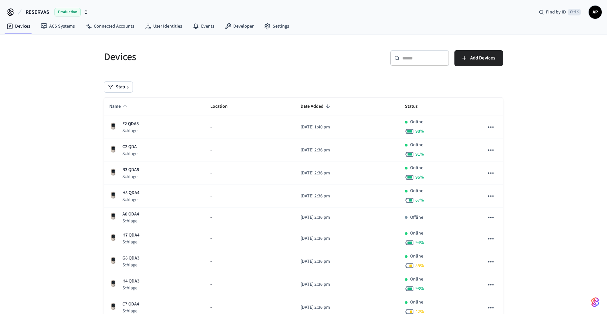
click at [120, 101] on span "Name" at bounding box center [119, 106] width 20 height 10
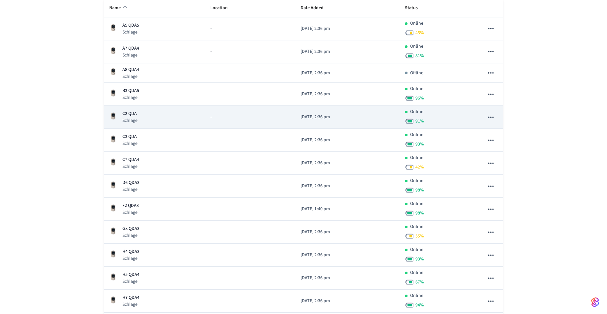
scroll to position [161, 0]
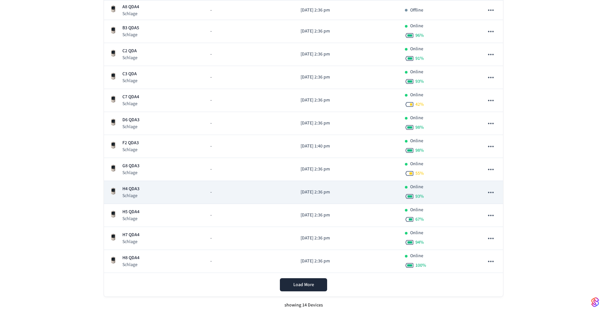
click at [141, 186] on div "H4 QDA3 Schlage" at bounding box center [154, 192] width 91 height 13
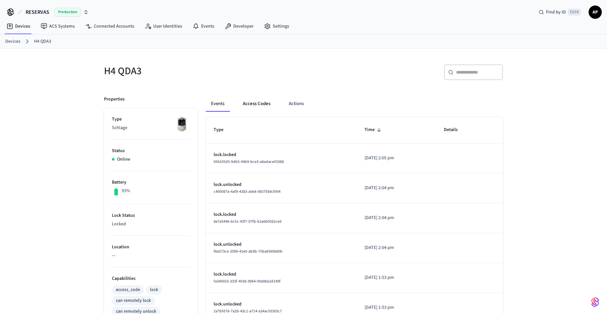
click at [257, 105] on button "Access Codes" at bounding box center [257, 104] width 38 height 16
drag, startPoint x: 0, startPoint y: 0, endPoint x: 257, endPoint y: 101, distance: 275.9
click at [257, 101] on button "Access Codes" at bounding box center [257, 104] width 38 height 16
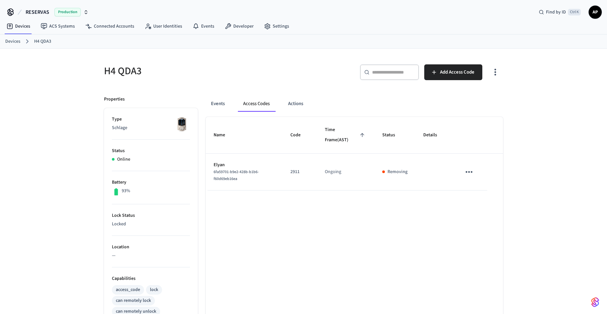
click at [460, 180] on td "sticky table" at bounding box center [471, 172] width 34 height 37
click at [465, 174] on icon "sticky table" at bounding box center [469, 172] width 10 height 10
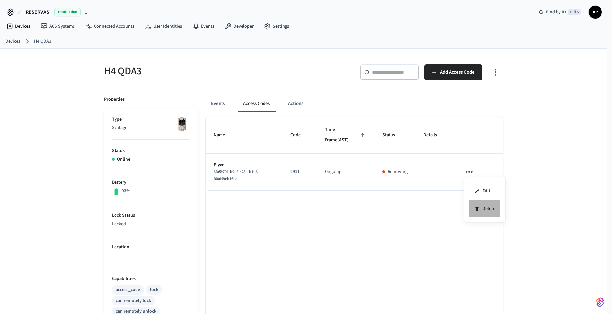
click at [476, 210] on icon at bounding box center [477, 208] width 5 height 5
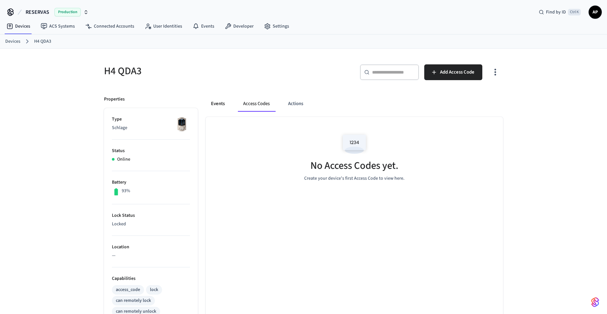
click at [222, 100] on button "Events" at bounding box center [218, 104] width 24 height 16
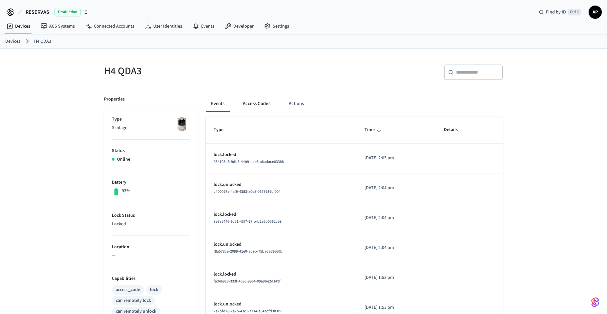
click at [244, 103] on button "Access Codes" at bounding box center [257, 104] width 38 height 16
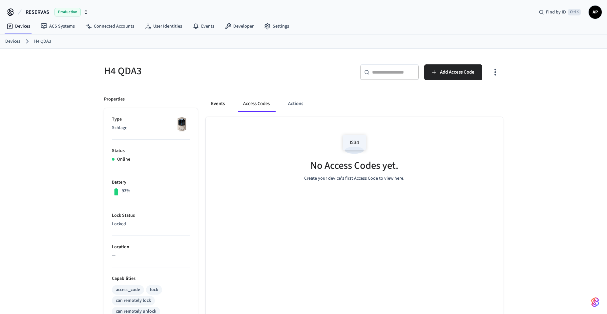
click at [218, 103] on button "Events" at bounding box center [218, 104] width 24 height 16
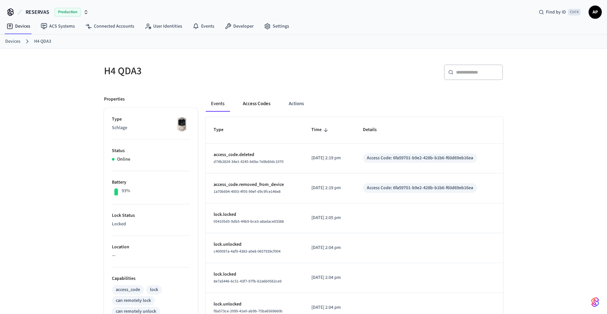
click at [252, 110] on button "Access Codes" at bounding box center [257, 104] width 38 height 16
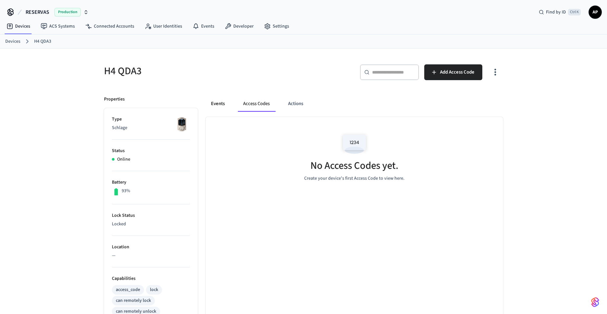
click at [216, 104] on button "Events" at bounding box center [218, 104] width 24 height 16
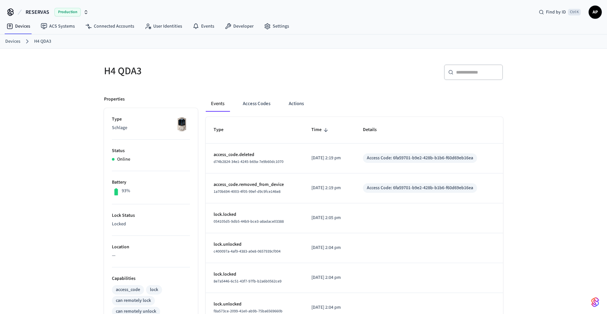
click at [18, 41] on link "Devices" at bounding box center [12, 41] width 15 height 7
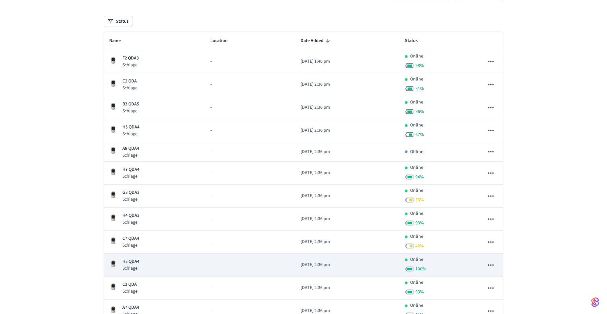
scroll to position [99, 0]
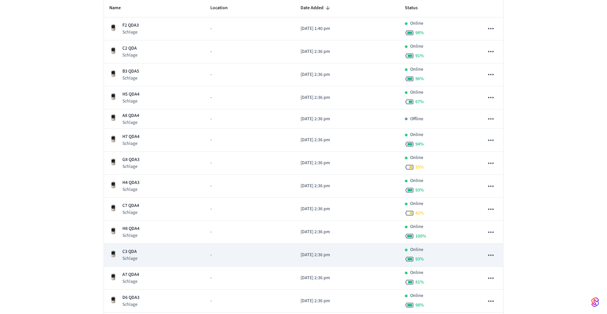
click at [130, 254] on p "C3 QDA" at bounding box center [129, 251] width 15 height 7
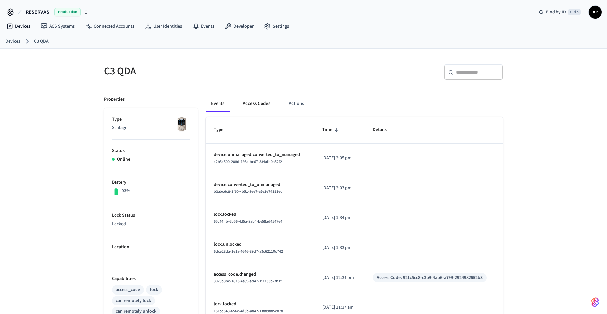
click at [258, 103] on button "Access Codes" at bounding box center [257, 104] width 38 height 16
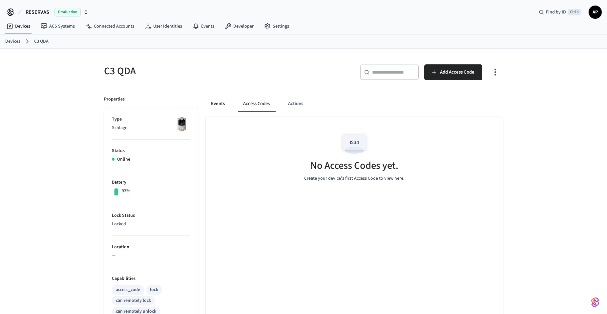
click at [223, 103] on button "Events" at bounding box center [218, 104] width 24 height 16
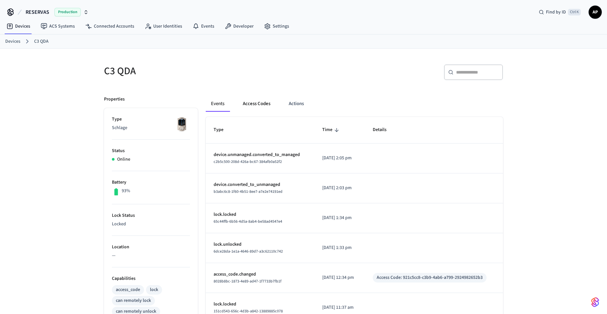
click at [265, 103] on button "Access Codes" at bounding box center [257, 104] width 38 height 16
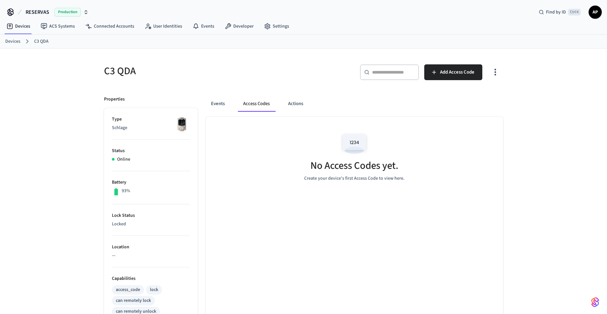
click at [15, 40] on link "Devices" at bounding box center [12, 41] width 15 height 7
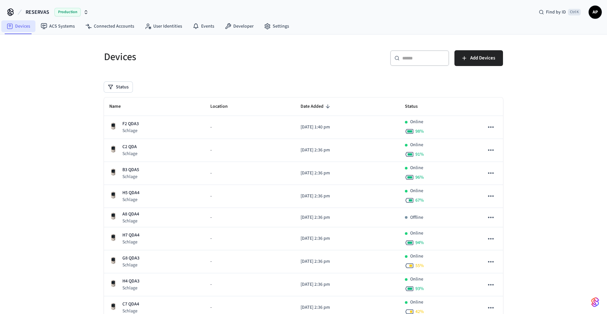
click at [21, 27] on link "Devices" at bounding box center [18, 26] width 34 height 12
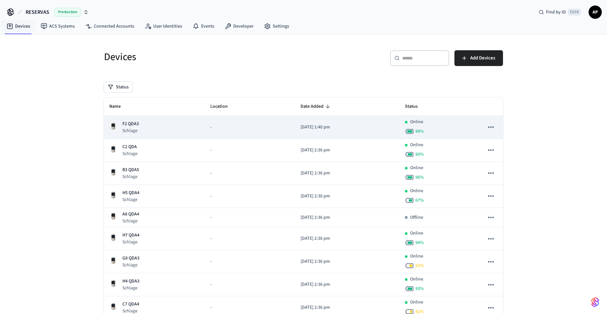
click at [131, 123] on p "F2 QDA3" at bounding box center [130, 124] width 16 height 7
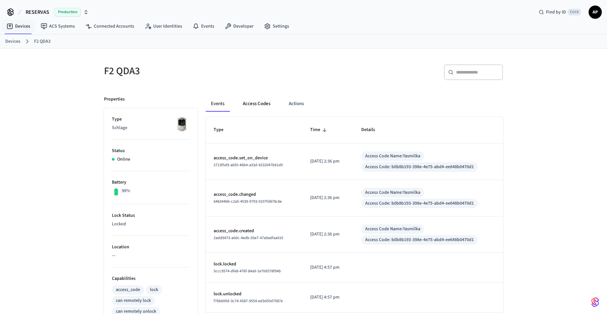
click at [266, 100] on button "Access Codes" at bounding box center [257, 104] width 38 height 16
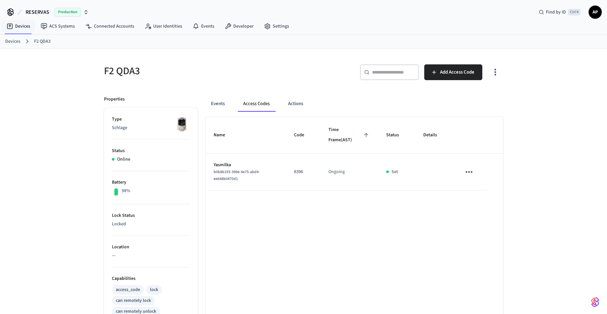
click at [6, 42] on link "Devices" at bounding box center [12, 41] width 15 height 7
